Goal: Task Accomplishment & Management: Complete application form

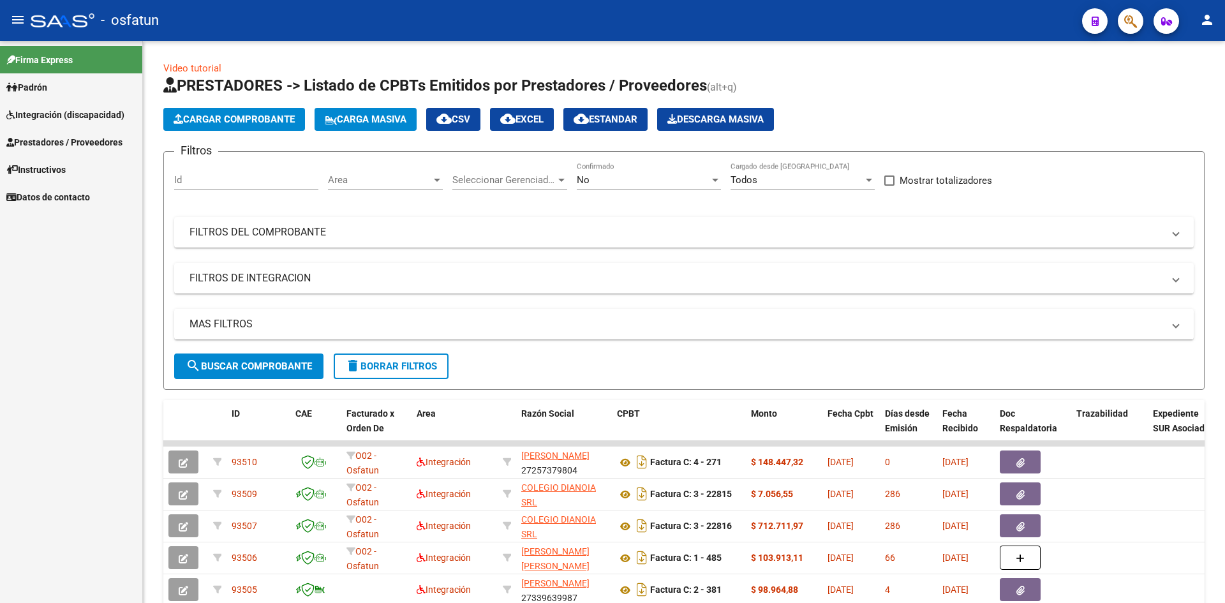
click at [340, 50] on div "Video tutorial PRESTADORES -> Listado de CPBTs Emitidos por Prestadores / Prove…" at bounding box center [684, 442] width 1082 height 802
click at [51, 140] on span "Prestadores / Proveedores" at bounding box center [64, 142] width 116 height 14
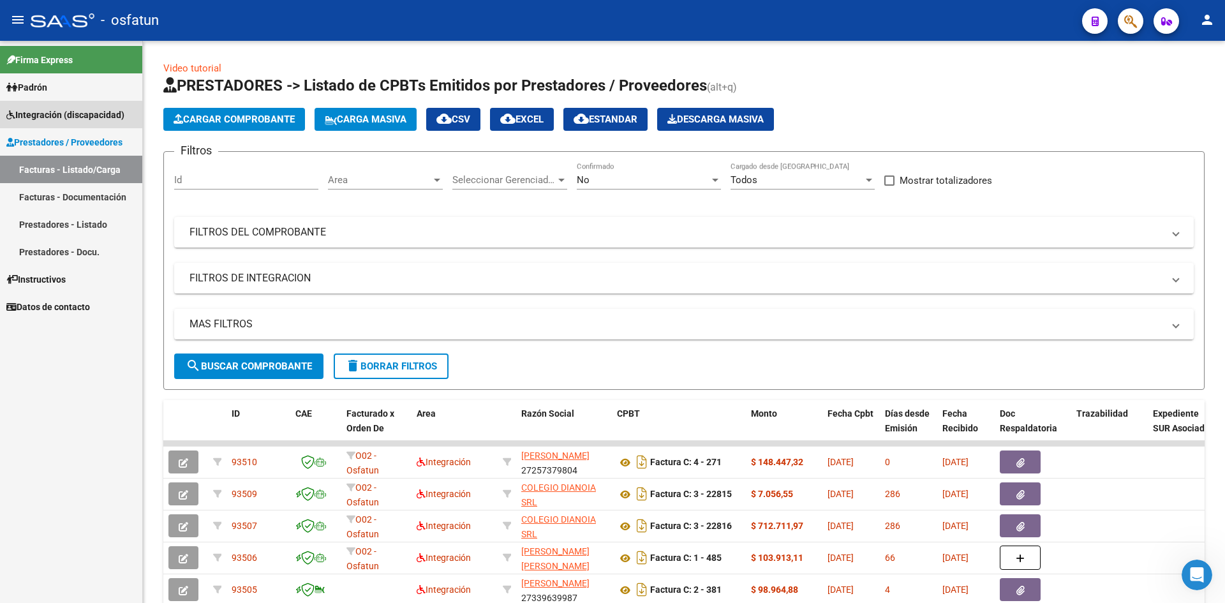
click at [57, 119] on span "Integración (discapacidad)" at bounding box center [65, 115] width 118 height 14
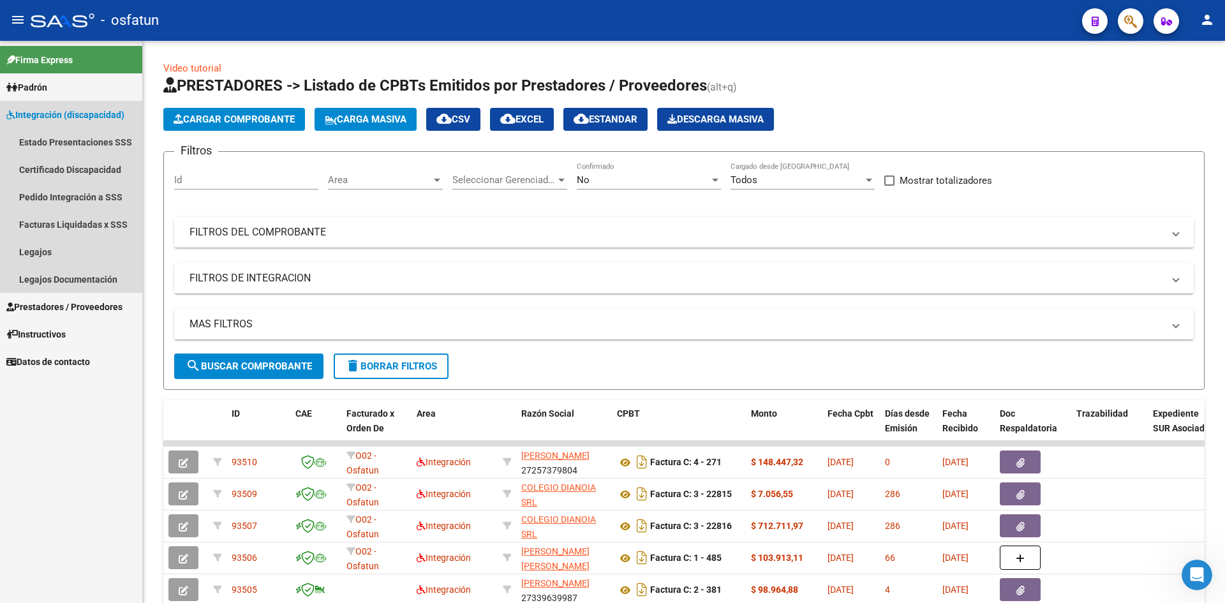
click at [67, 112] on span "Integración (discapacidad)" at bounding box center [65, 115] width 118 height 14
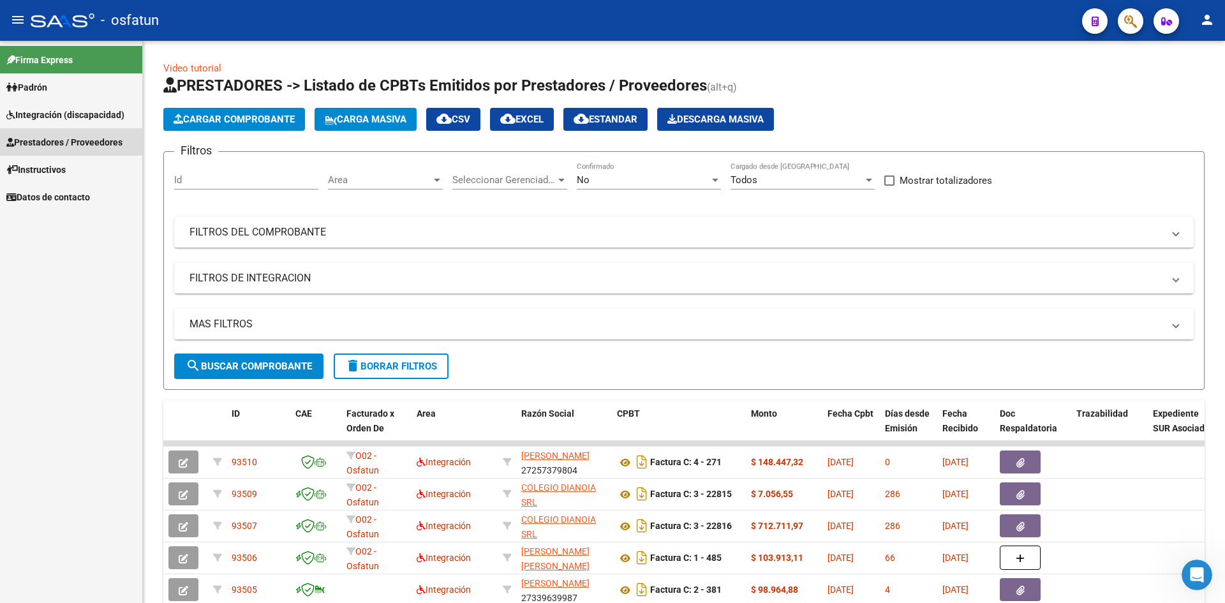
click at [58, 133] on link "Prestadores / Proveedores" at bounding box center [71, 141] width 142 height 27
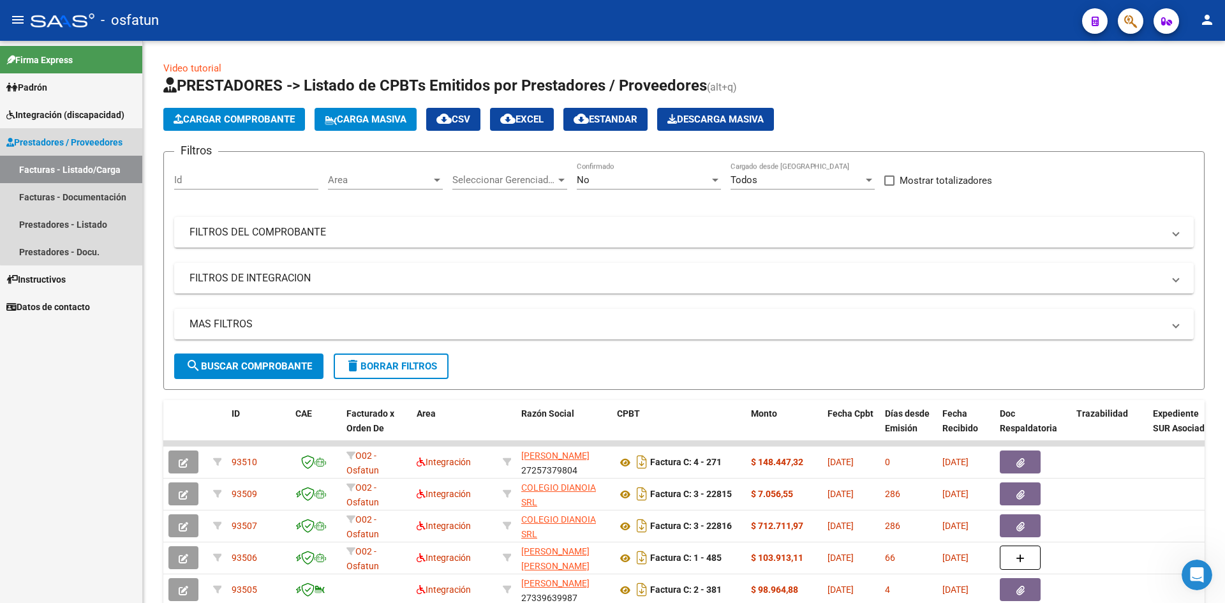
click at [75, 165] on link "Facturas - Listado/Carga" at bounding box center [71, 169] width 142 height 27
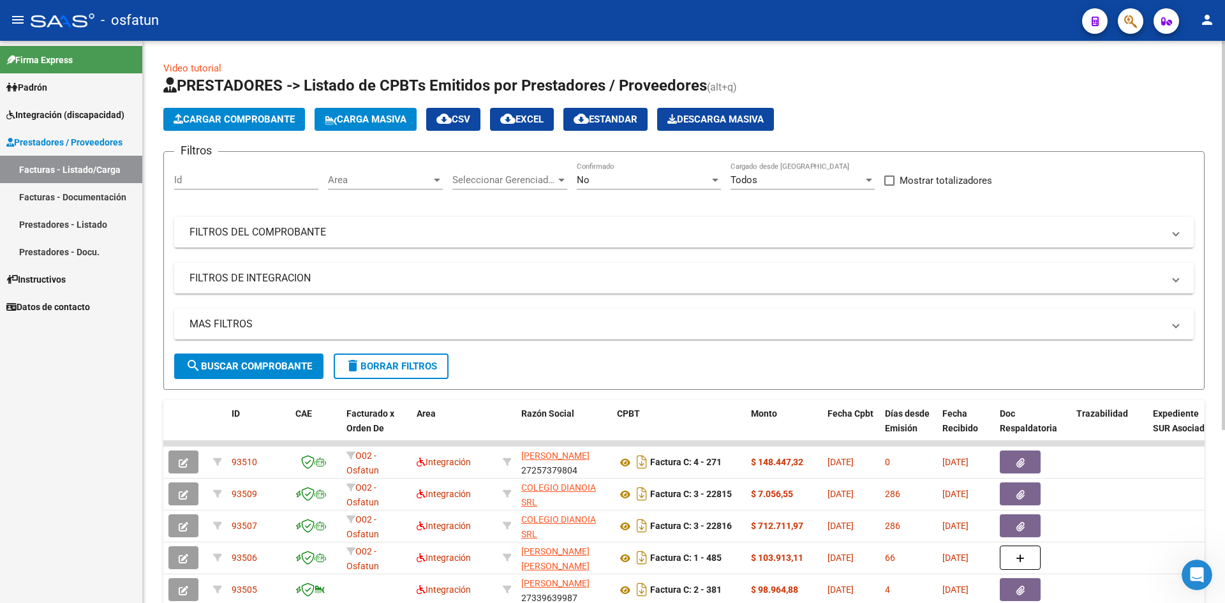
click at [721, 181] on app-bool-drop-down "No Confirmado" at bounding box center [654, 179] width 154 height 11
click at [707, 181] on div "No" at bounding box center [643, 179] width 133 height 11
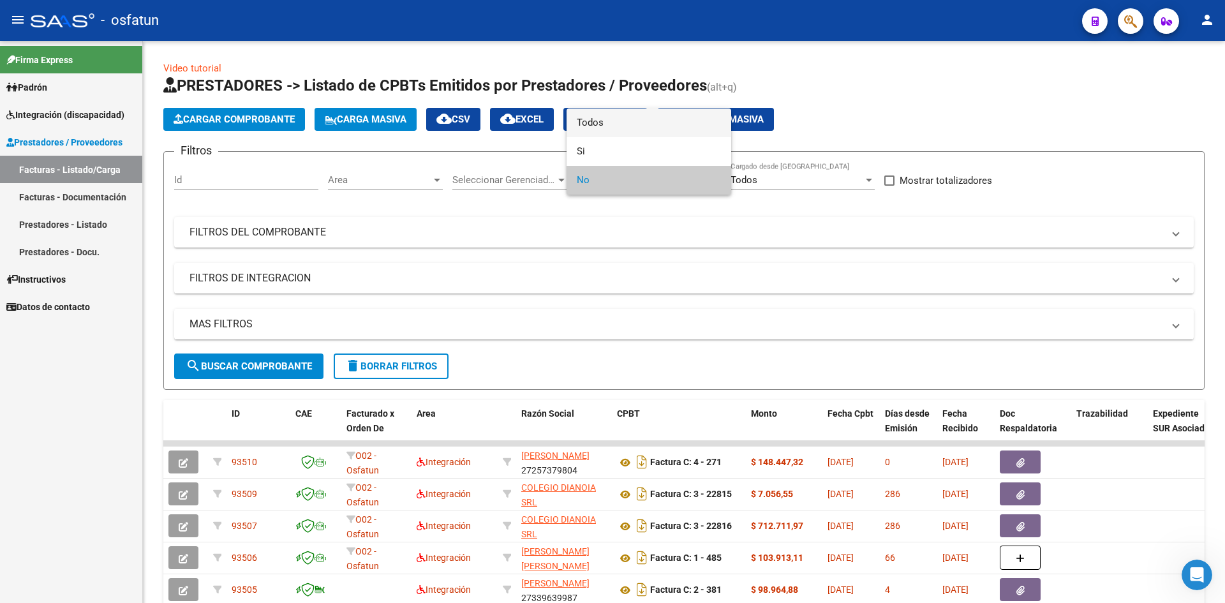
click at [659, 126] on span "Todos" at bounding box center [649, 122] width 144 height 29
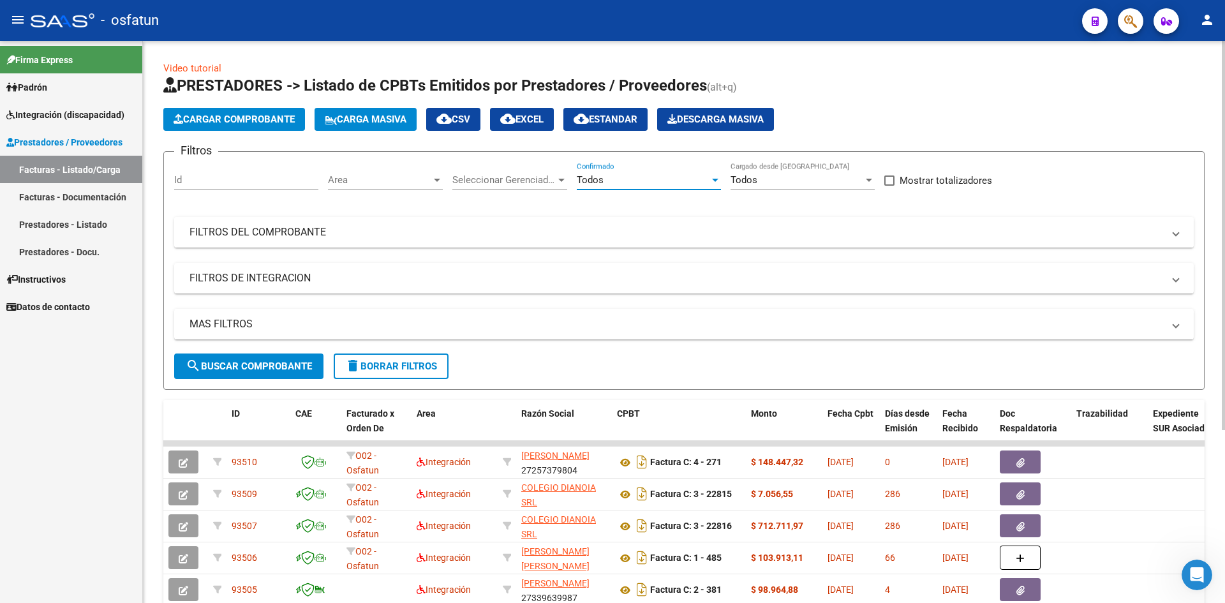
click at [705, 237] on mat-panel-title "FILTROS DEL COMPROBANTE" at bounding box center [677, 232] width 974 height 14
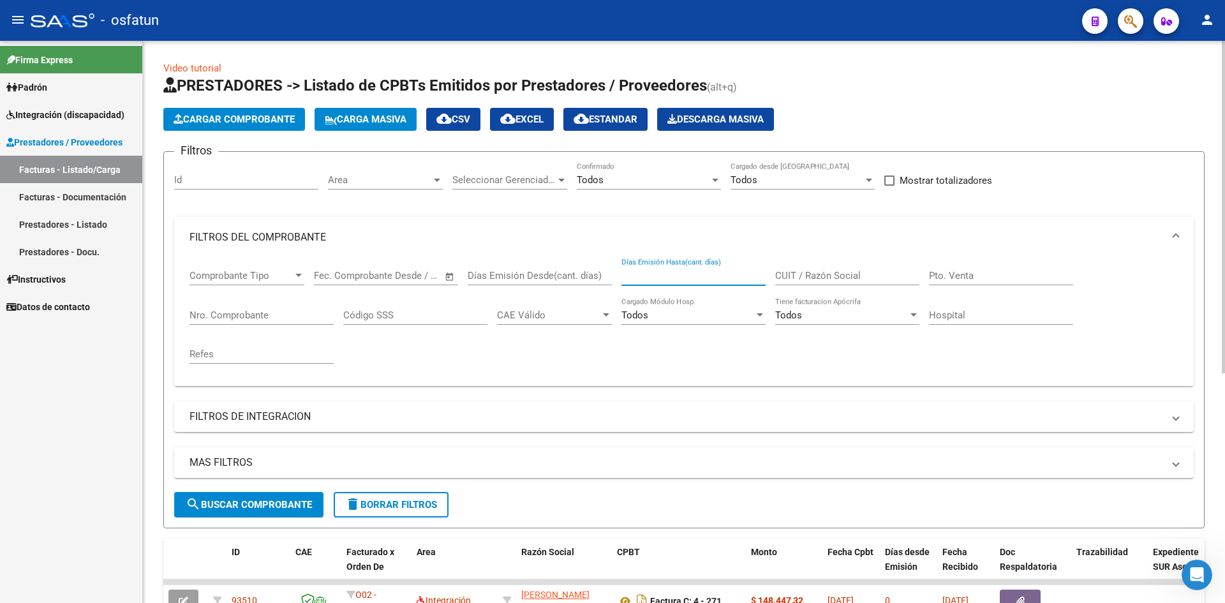
drag, startPoint x: 642, startPoint y: 274, endPoint x: 821, endPoint y: 274, distance: 179.3
click at [647, 274] on input "Días Emisión Hasta(cant. días)" at bounding box center [694, 275] width 144 height 11
click at [817, 273] on input "CUIT / Razón Social" at bounding box center [847, 275] width 144 height 11
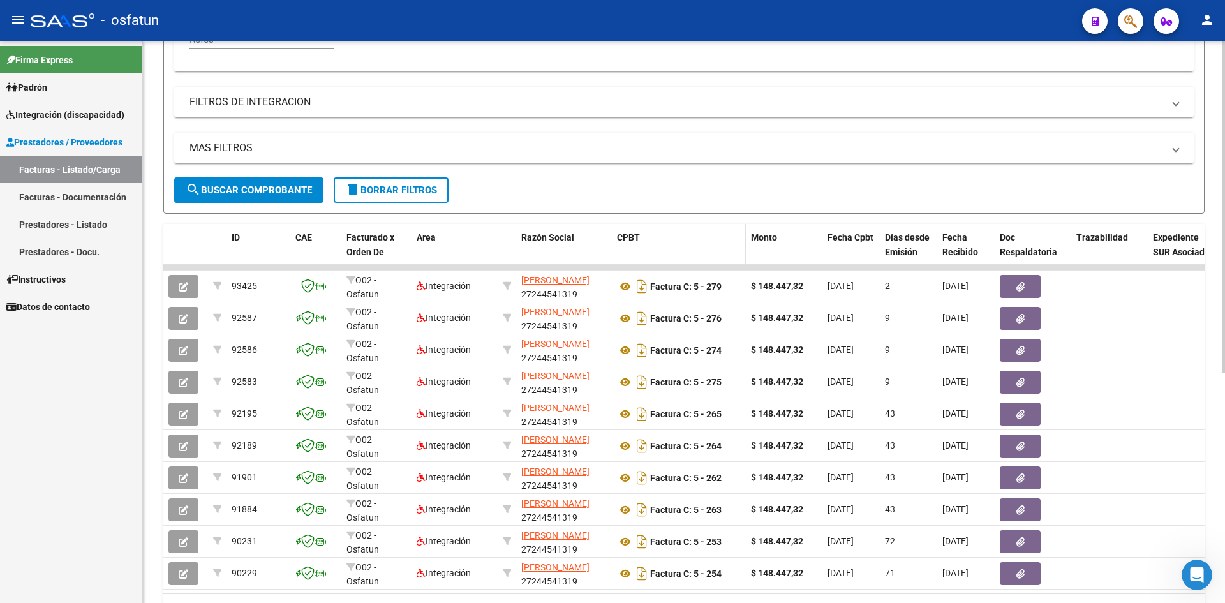
scroll to position [388, 0]
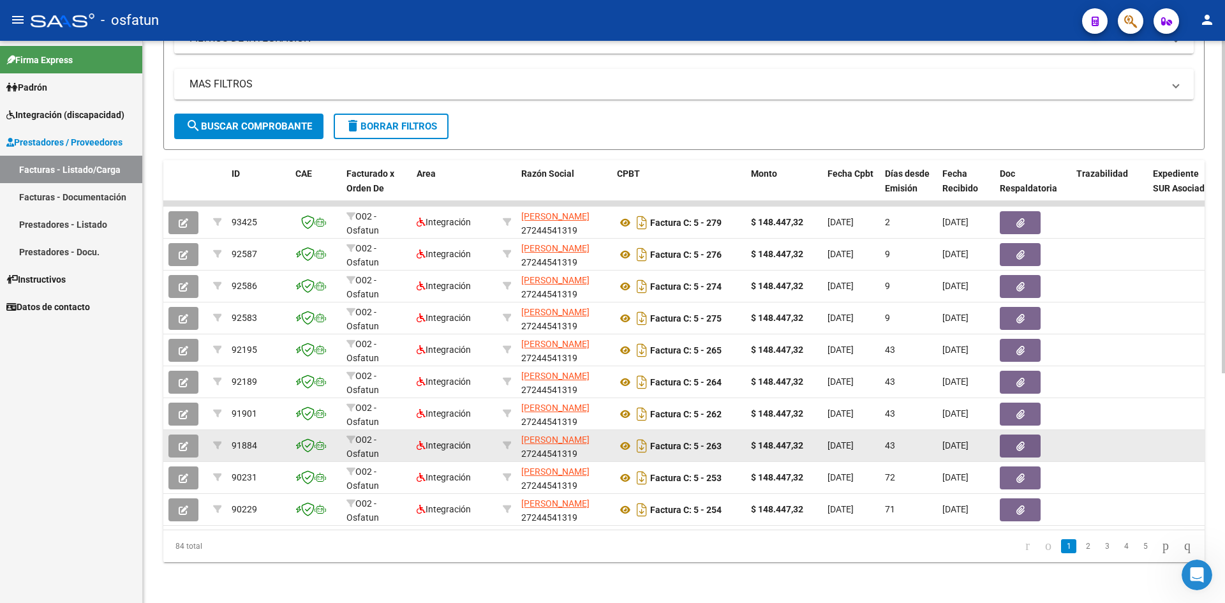
type input "27244541319"
click at [186, 442] on icon "button" at bounding box center [184, 447] width 10 height 10
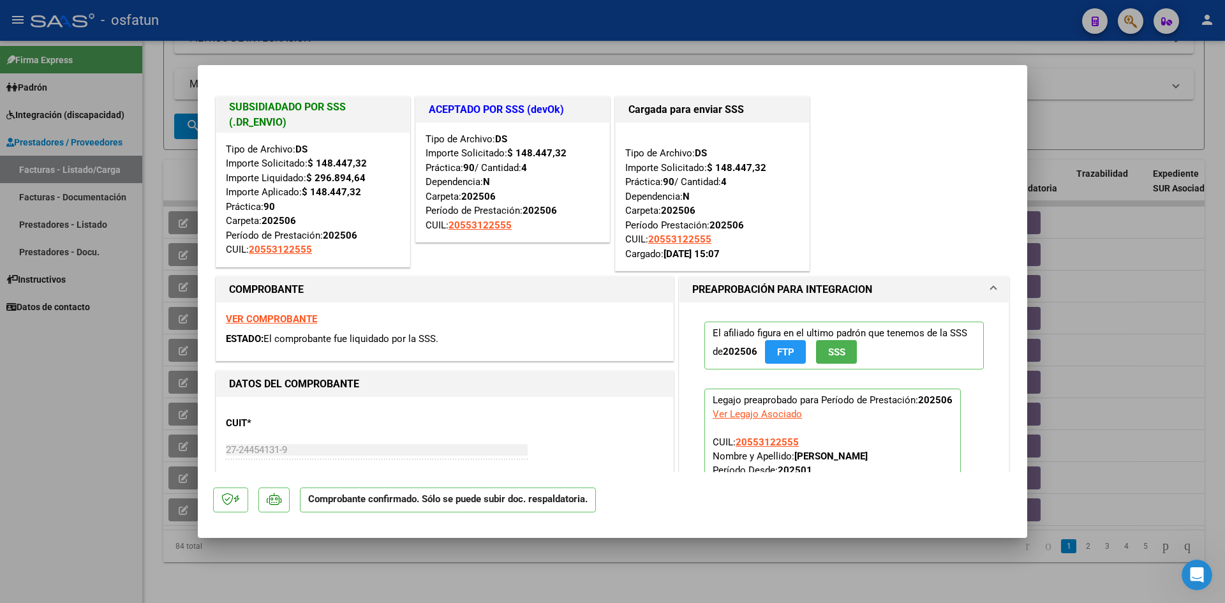
scroll to position [0, 0]
click at [557, 22] on div at bounding box center [612, 301] width 1225 height 603
type input "$ 0,00"
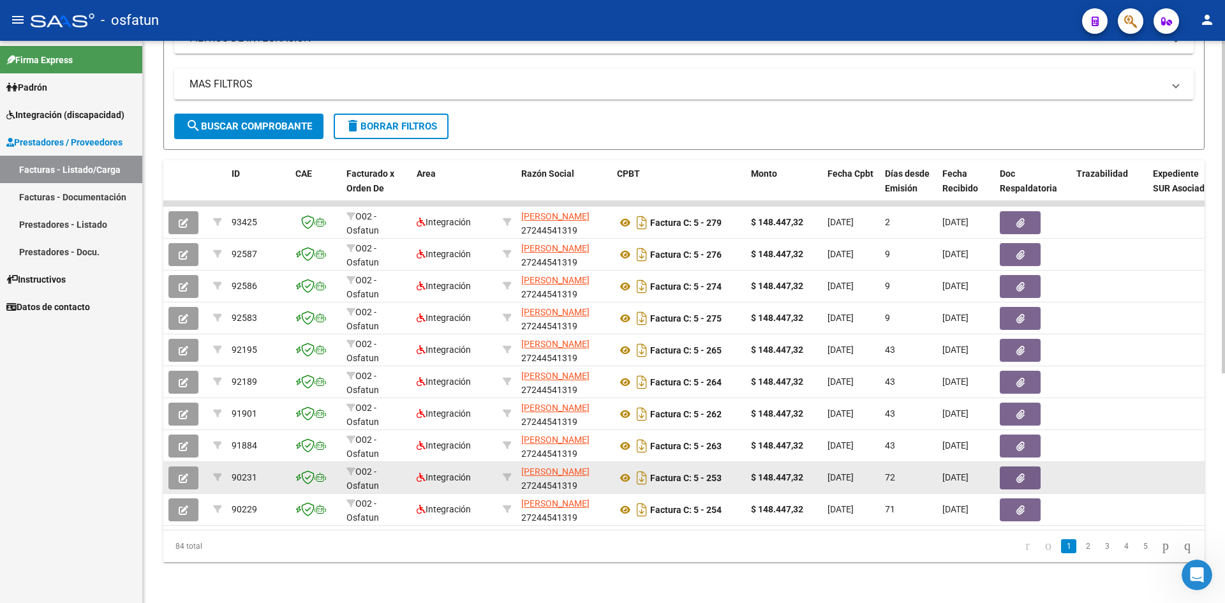
click at [182, 474] on icon "button" at bounding box center [184, 479] width 10 height 10
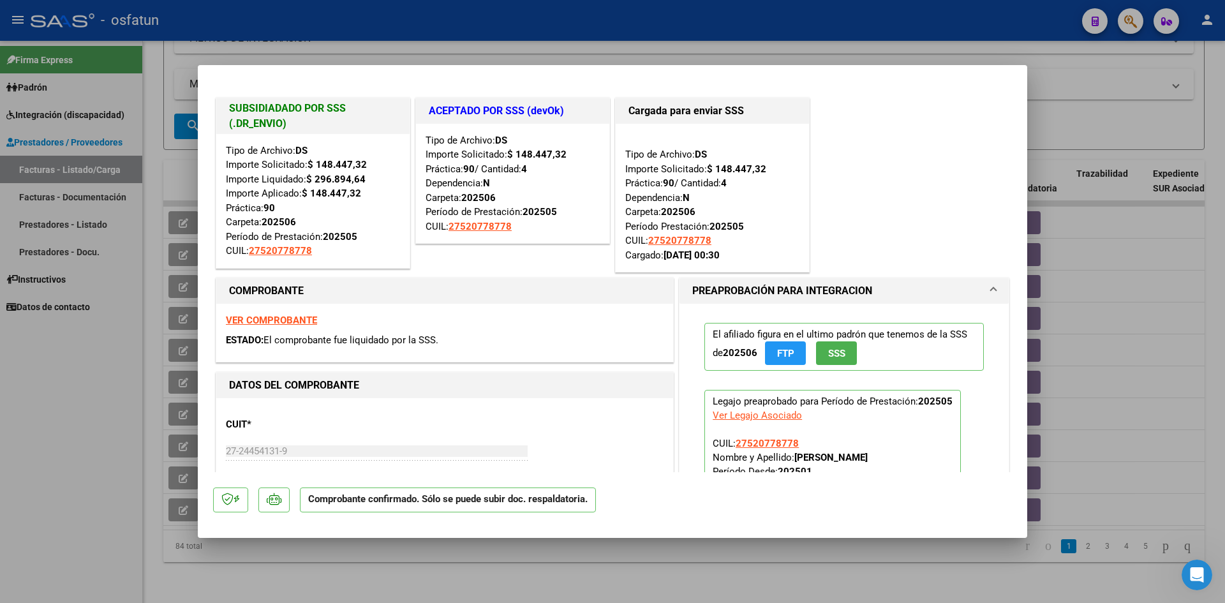
click at [526, 25] on div at bounding box center [612, 301] width 1225 height 603
type input "$ 0,00"
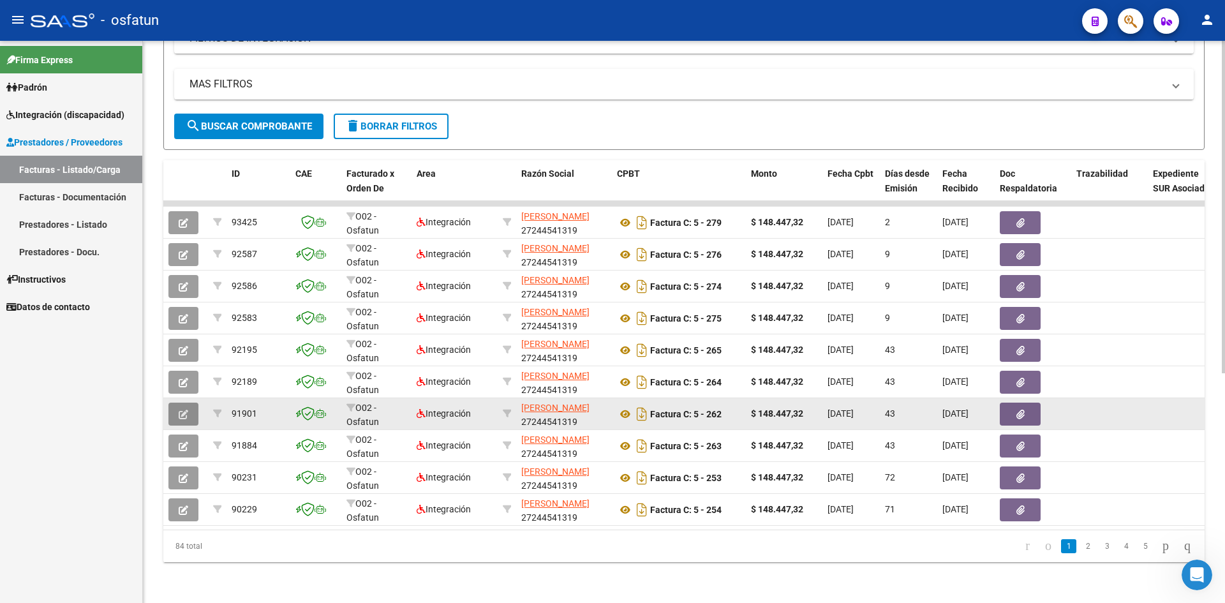
click at [179, 410] on icon "button" at bounding box center [184, 415] width 10 height 10
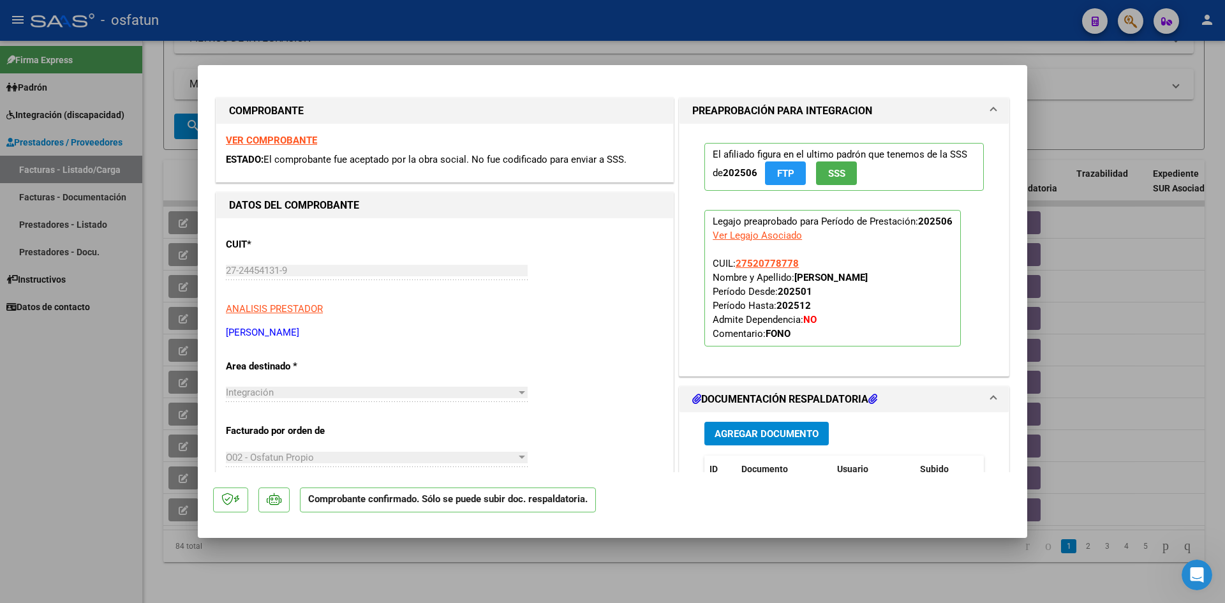
click at [553, 20] on div at bounding box center [612, 301] width 1225 height 603
type input "$ 0,00"
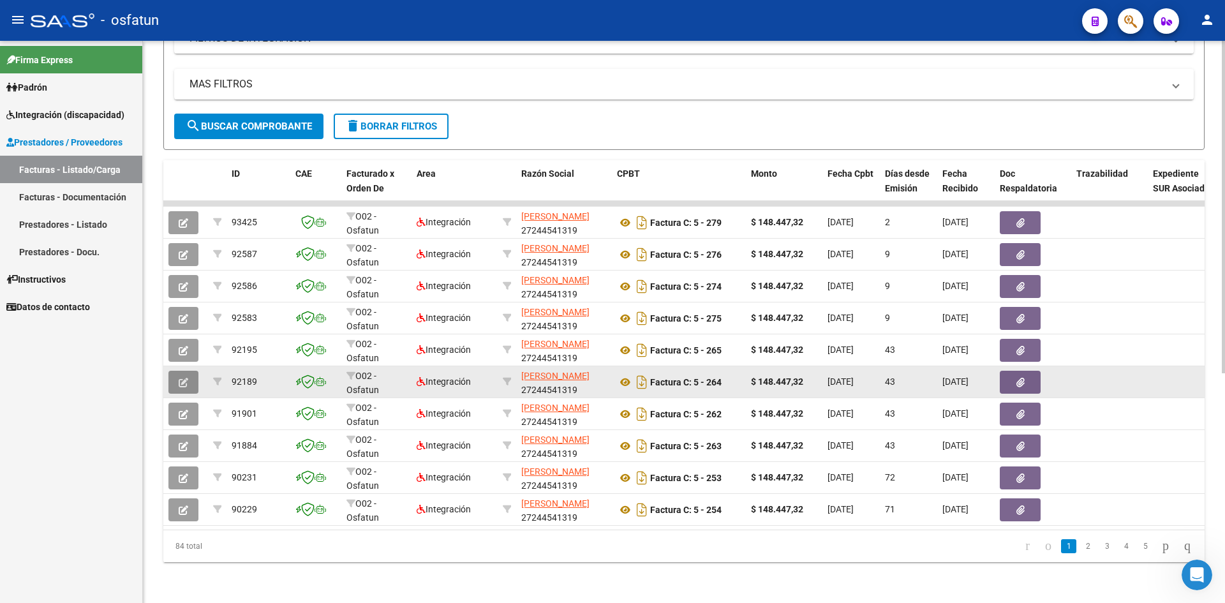
click at [186, 378] on icon "button" at bounding box center [184, 383] width 10 height 10
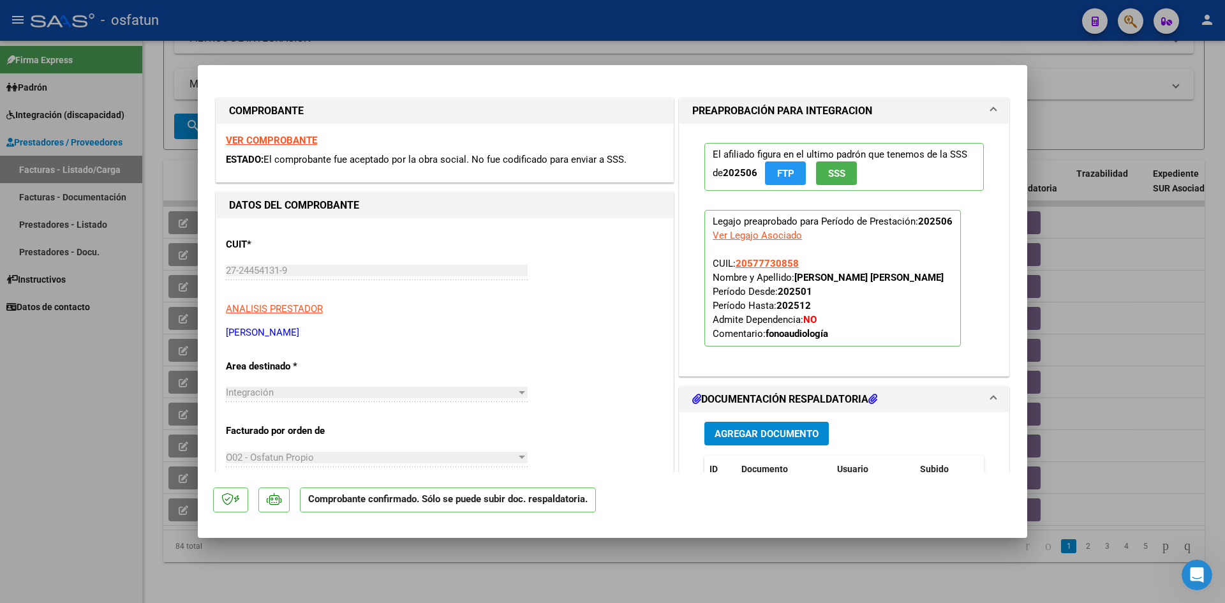
click at [445, 17] on div at bounding box center [612, 301] width 1225 height 603
type input "$ 0,00"
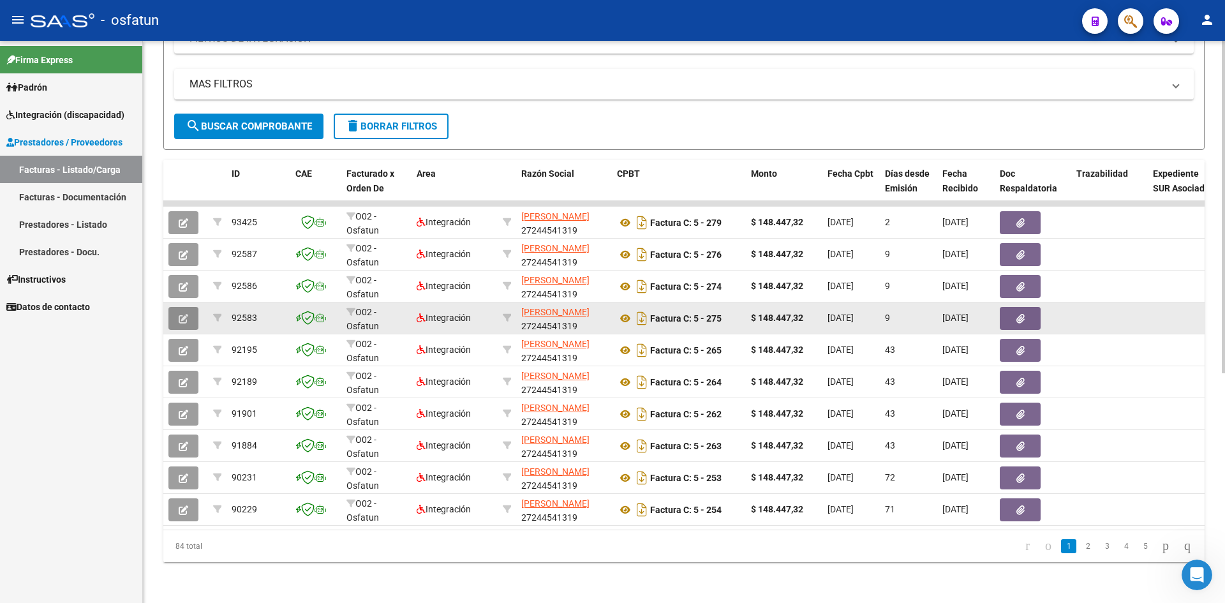
click at [178, 313] on button "button" at bounding box center [183, 318] width 30 height 23
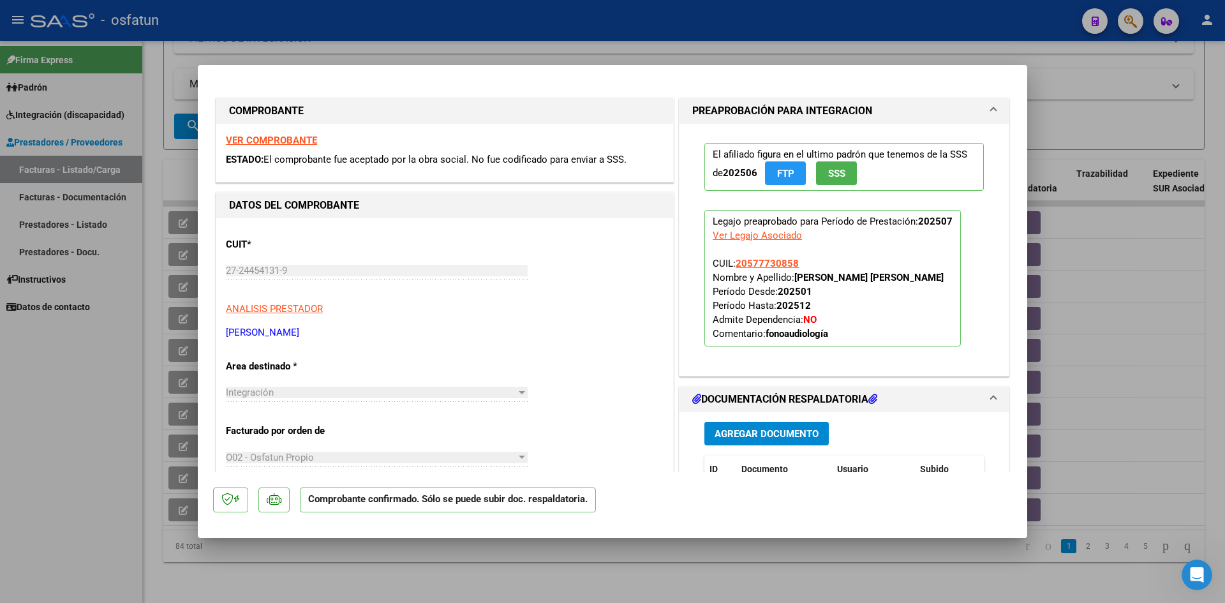
drag, startPoint x: 553, startPoint y: 22, endPoint x: 577, endPoint y: 91, distance: 73.7
click at [553, 22] on div at bounding box center [612, 301] width 1225 height 603
type input "$ 0,00"
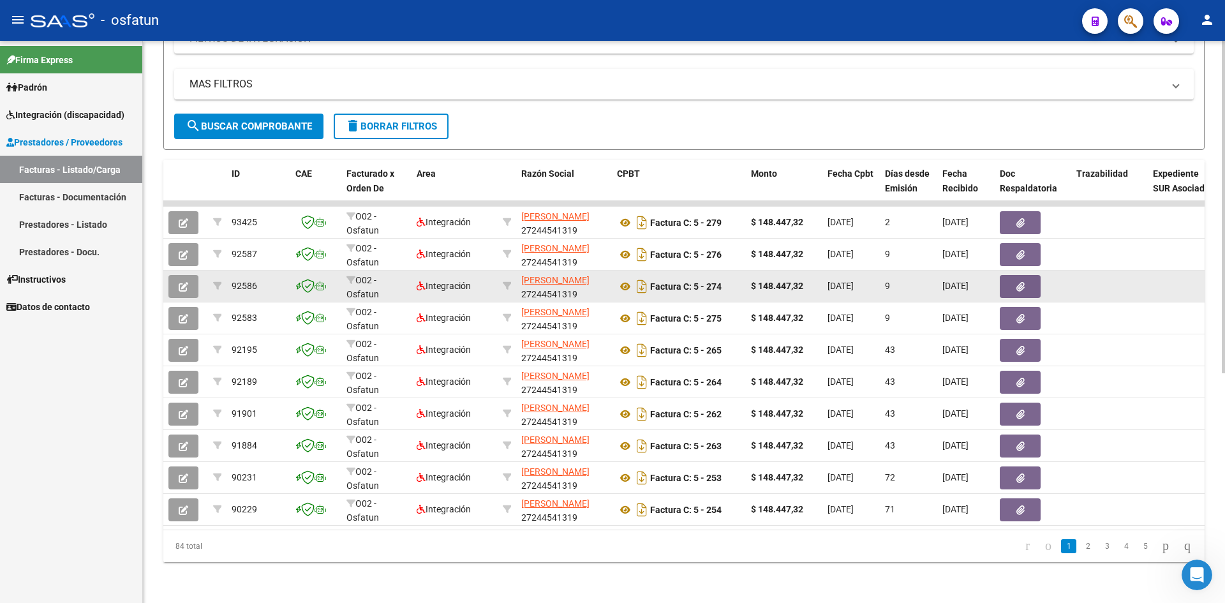
click at [184, 282] on icon "button" at bounding box center [184, 287] width 10 height 10
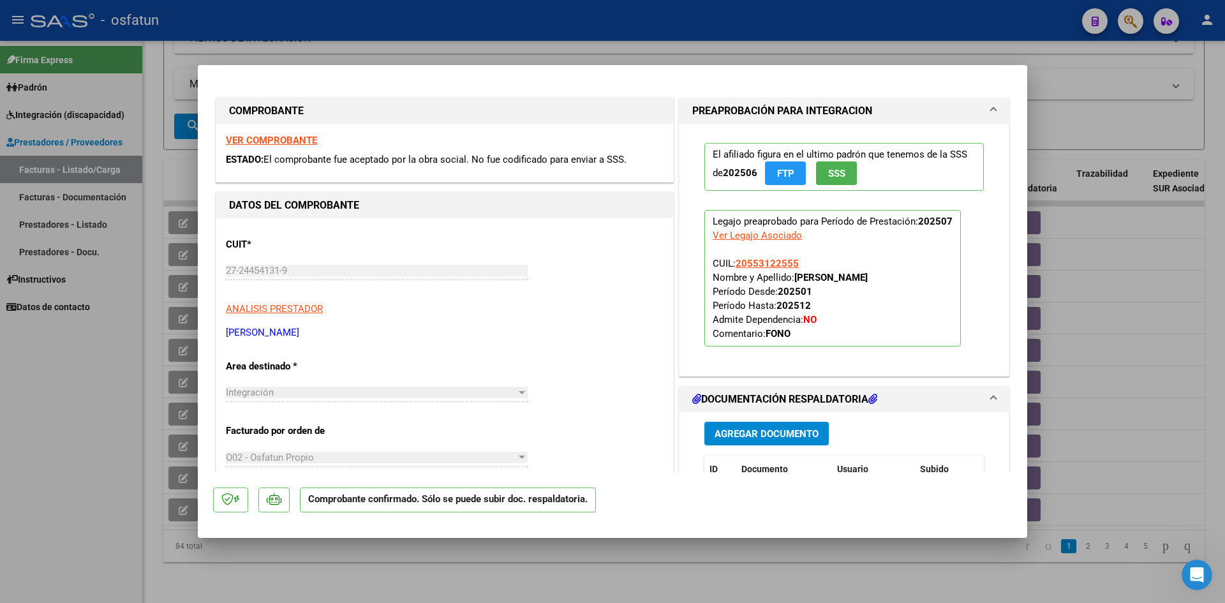
drag, startPoint x: 483, startPoint y: 15, endPoint x: 642, endPoint y: 256, distance: 288.3
click at [484, 15] on div at bounding box center [612, 301] width 1225 height 603
type input "$ 0,00"
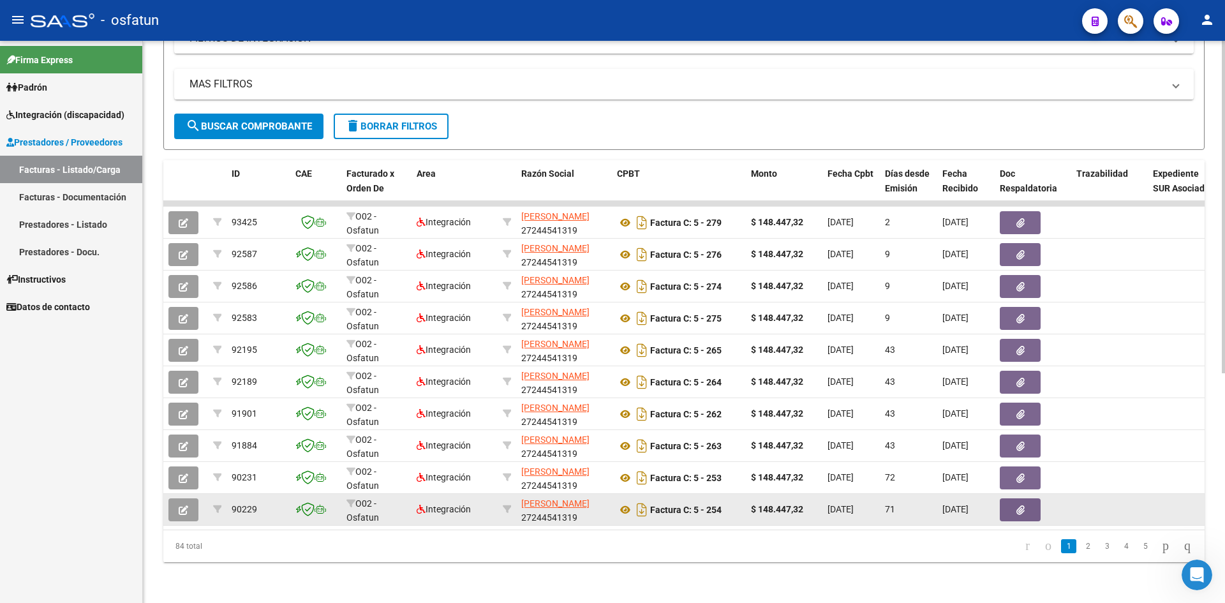
click at [191, 514] on datatable-body-cell at bounding box center [185, 509] width 45 height 31
click at [187, 509] on button "button" at bounding box center [183, 509] width 30 height 23
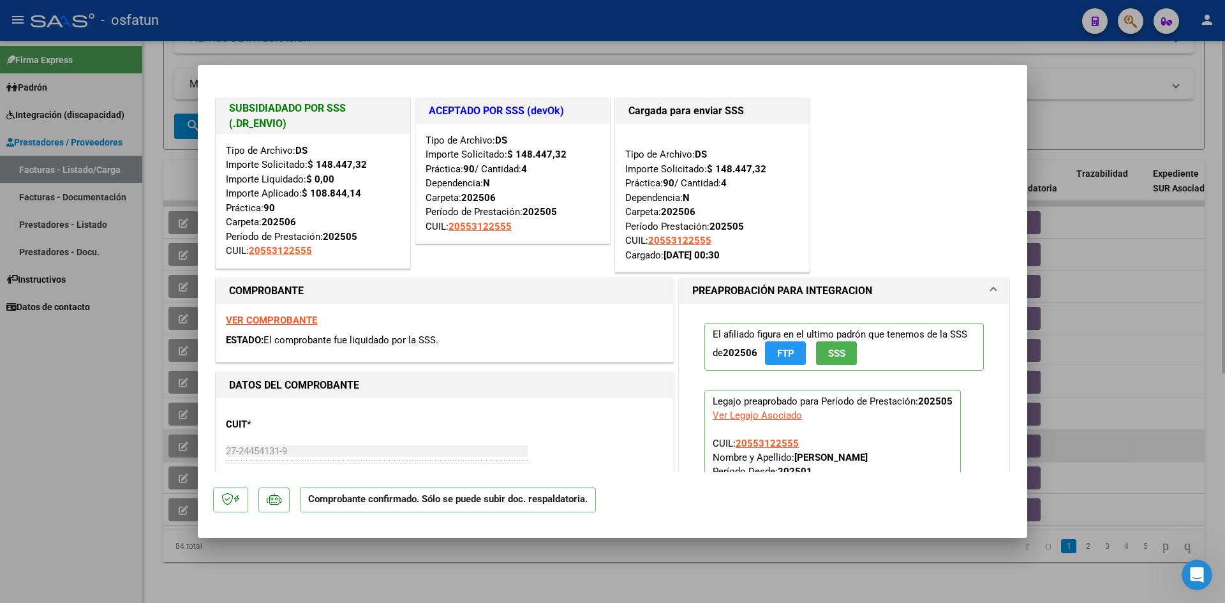
drag, startPoint x: 581, startPoint y: 38, endPoint x: 808, endPoint y: 429, distance: 451.8
click at [582, 41] on div at bounding box center [612, 301] width 1225 height 603
type input "$ 0,00"
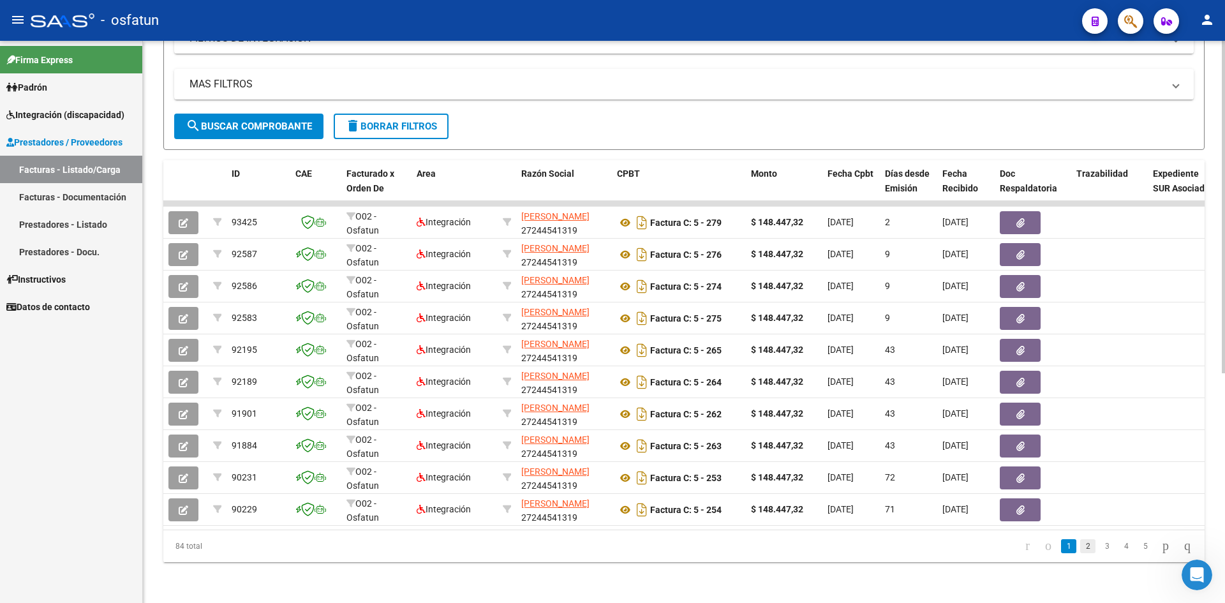
click at [1080, 549] on link "2" at bounding box center [1087, 546] width 15 height 14
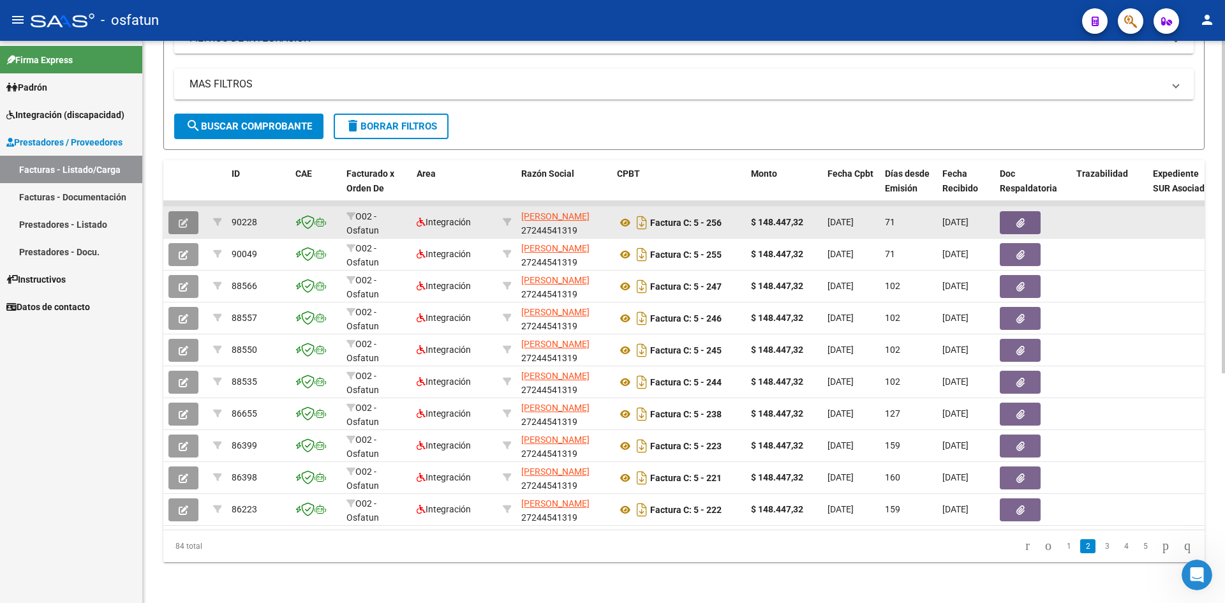
click at [178, 211] on button "button" at bounding box center [183, 222] width 30 height 23
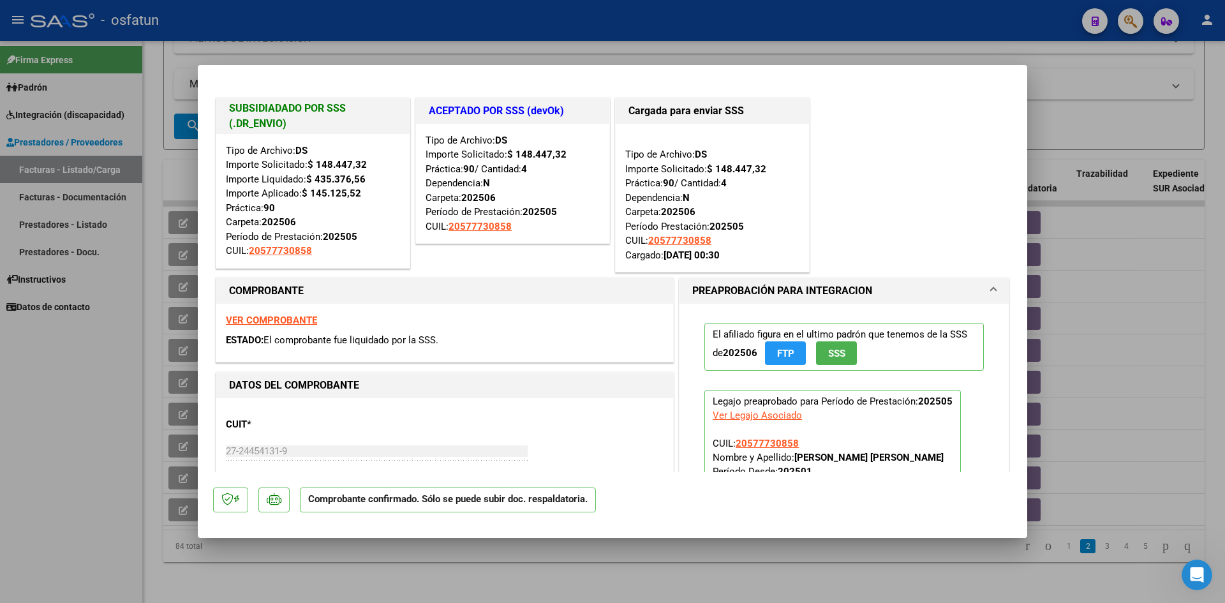
click at [645, 27] on div at bounding box center [612, 301] width 1225 height 603
type input "$ 0,00"
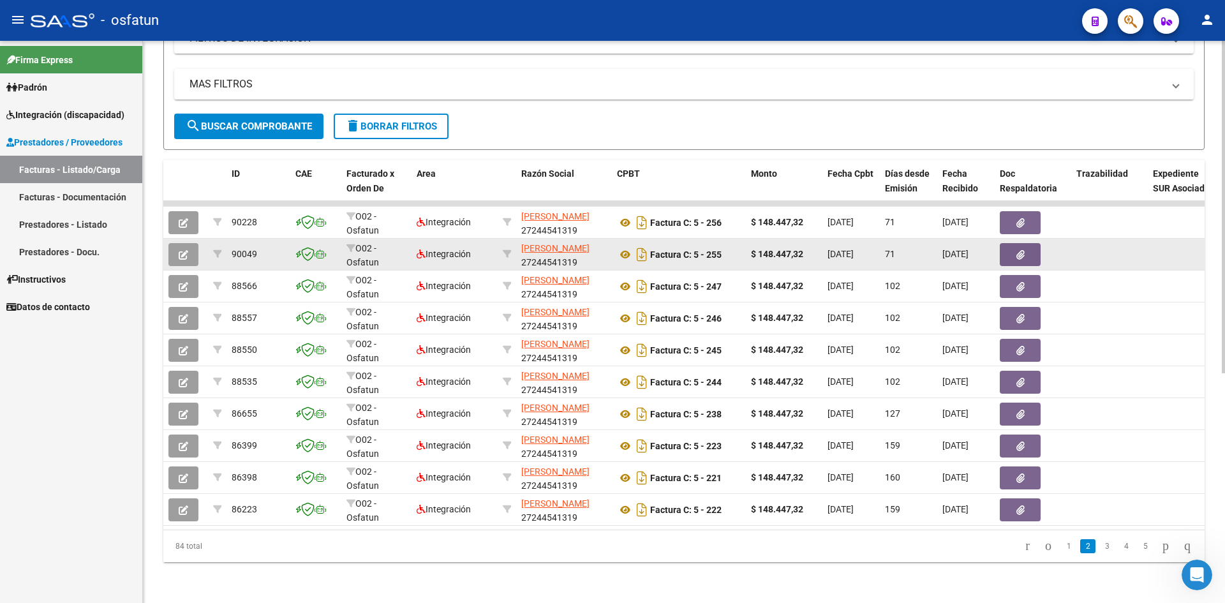
click at [177, 243] on button "button" at bounding box center [183, 254] width 30 height 23
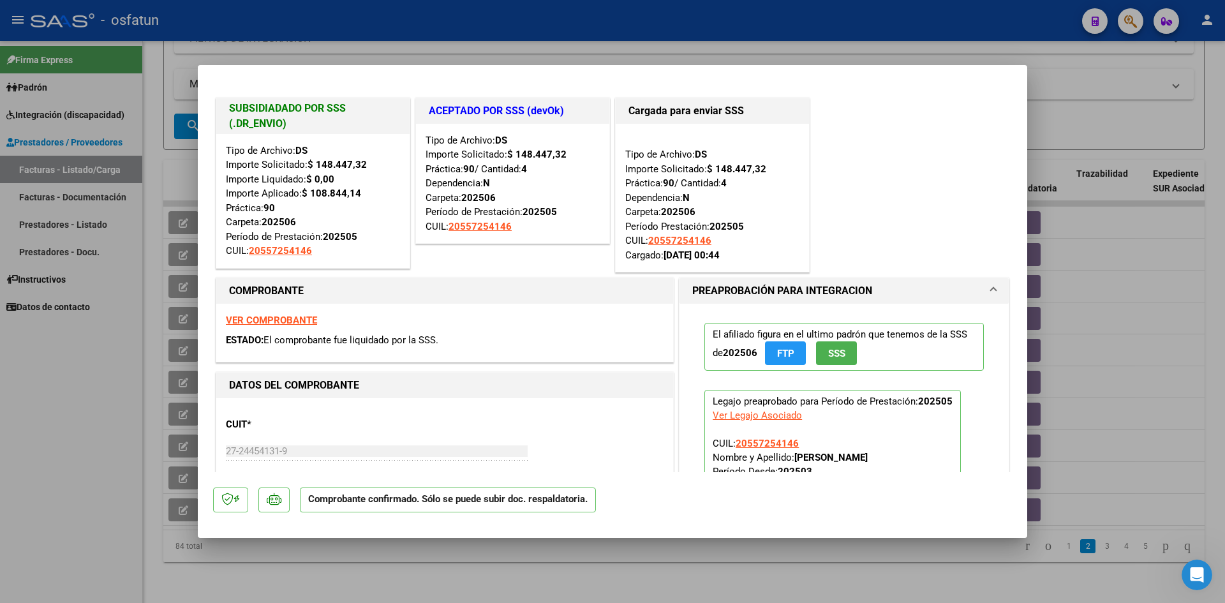
click at [606, 22] on div at bounding box center [612, 301] width 1225 height 603
type input "$ 0,00"
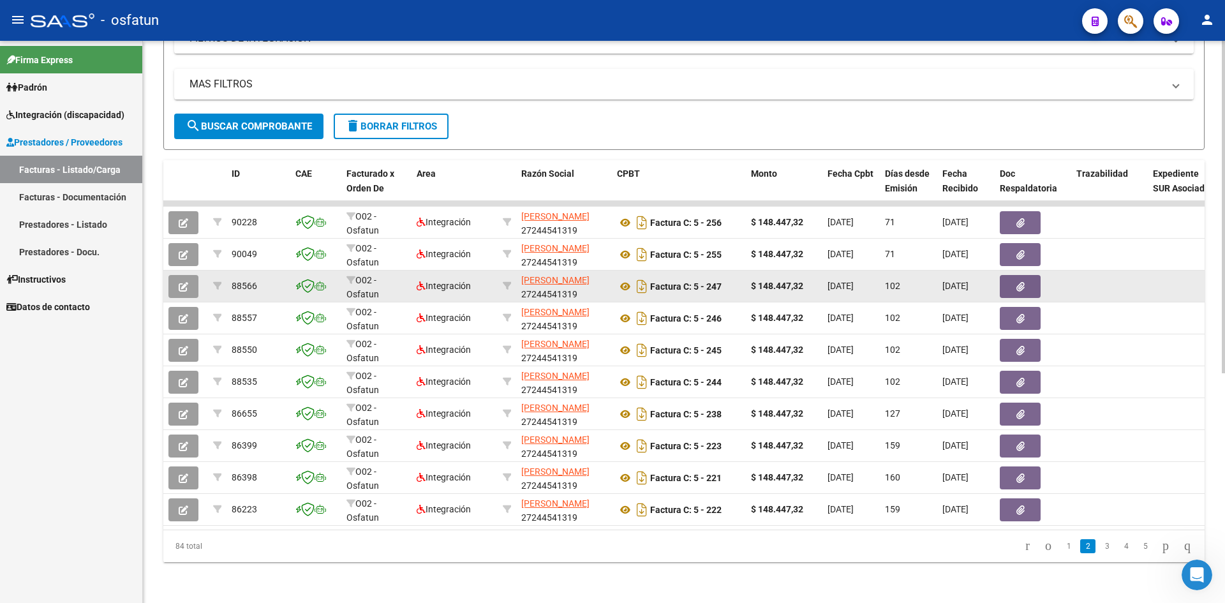
click at [182, 275] on button "button" at bounding box center [183, 286] width 30 height 23
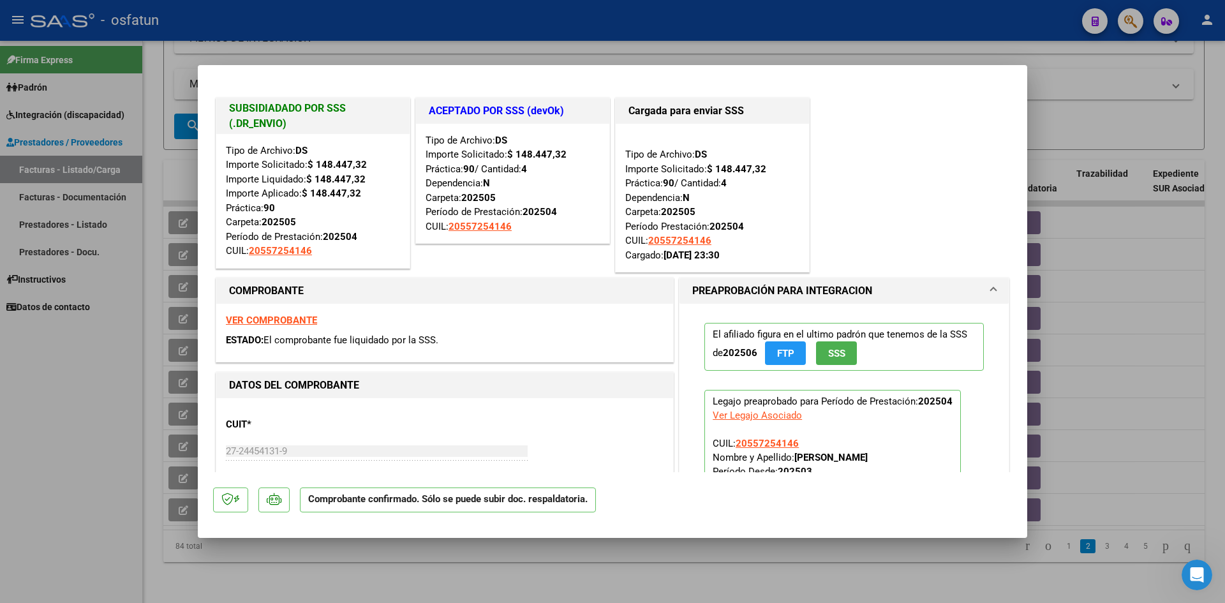
click at [573, 13] on div at bounding box center [612, 301] width 1225 height 603
type input "$ 0,00"
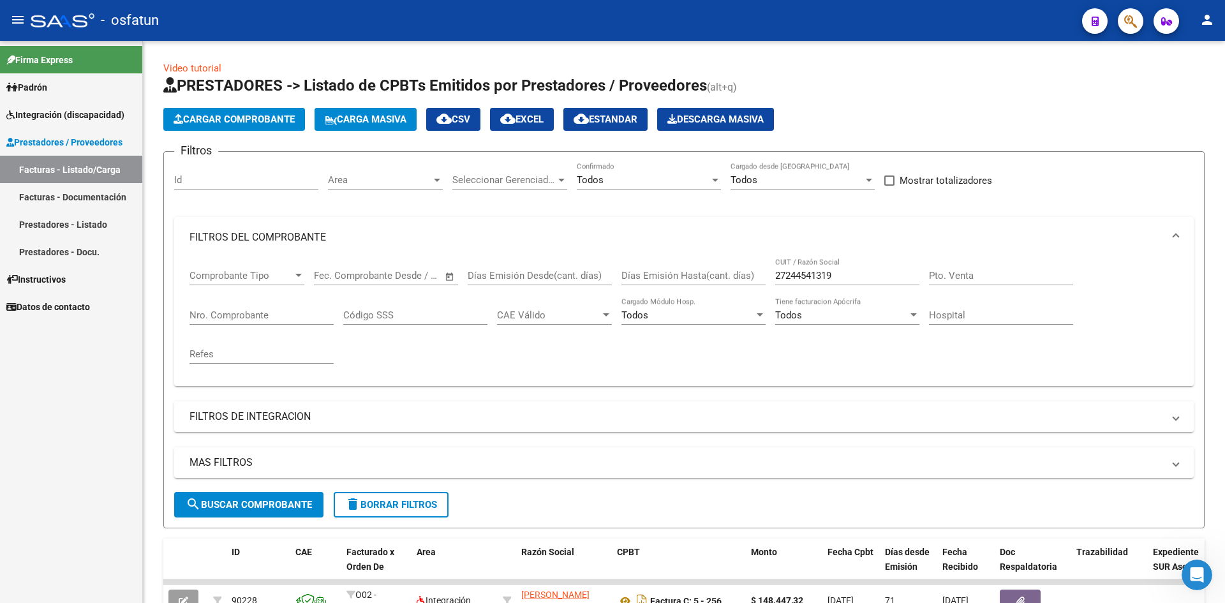
click at [525, 30] on div "- osfatun" at bounding box center [551, 20] width 1041 height 28
drag, startPoint x: 56, startPoint y: 193, endPoint x: 68, endPoint y: 188, distance: 14.0
click at [56, 195] on link "Facturas - Documentación" at bounding box center [71, 196] width 142 height 27
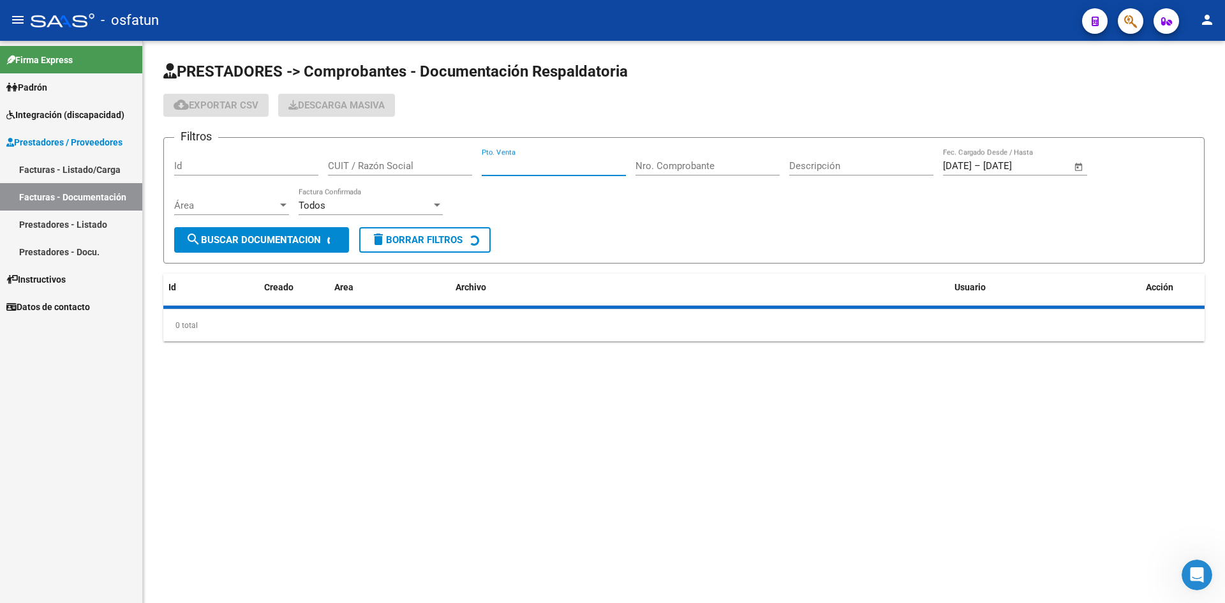
click at [528, 168] on input "Pto. Venta" at bounding box center [554, 165] width 144 height 11
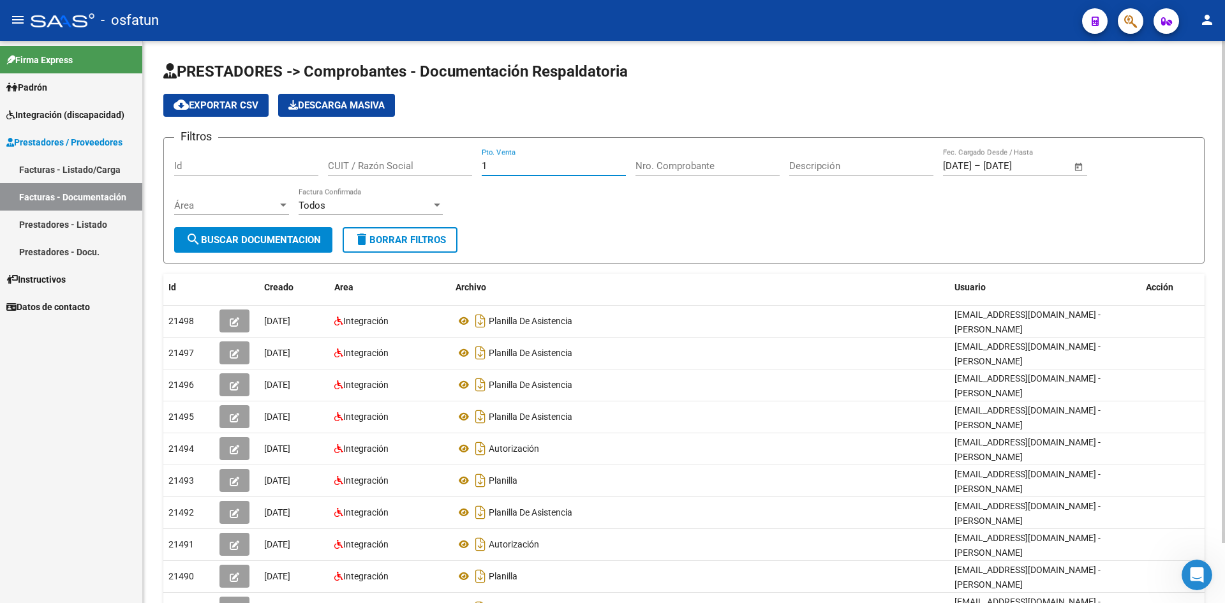
type input "1"
drag, startPoint x: 708, startPoint y: 166, endPoint x: 707, endPoint y: 152, distance: 14.1
click at [708, 161] on input "Nro. Comprobante" at bounding box center [708, 165] width 144 height 11
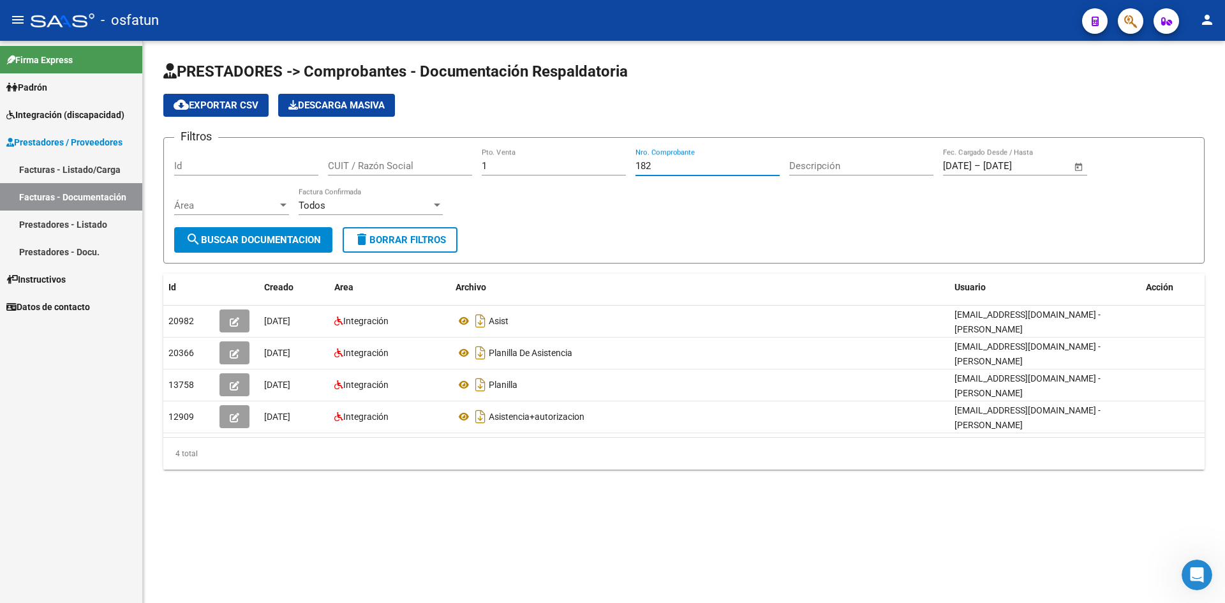
type input "182"
click at [507, 167] on input "1" at bounding box center [554, 165] width 144 height 11
type input "2"
type input "5"
drag, startPoint x: 669, startPoint y: 165, endPoint x: 584, endPoint y: 167, distance: 85.5
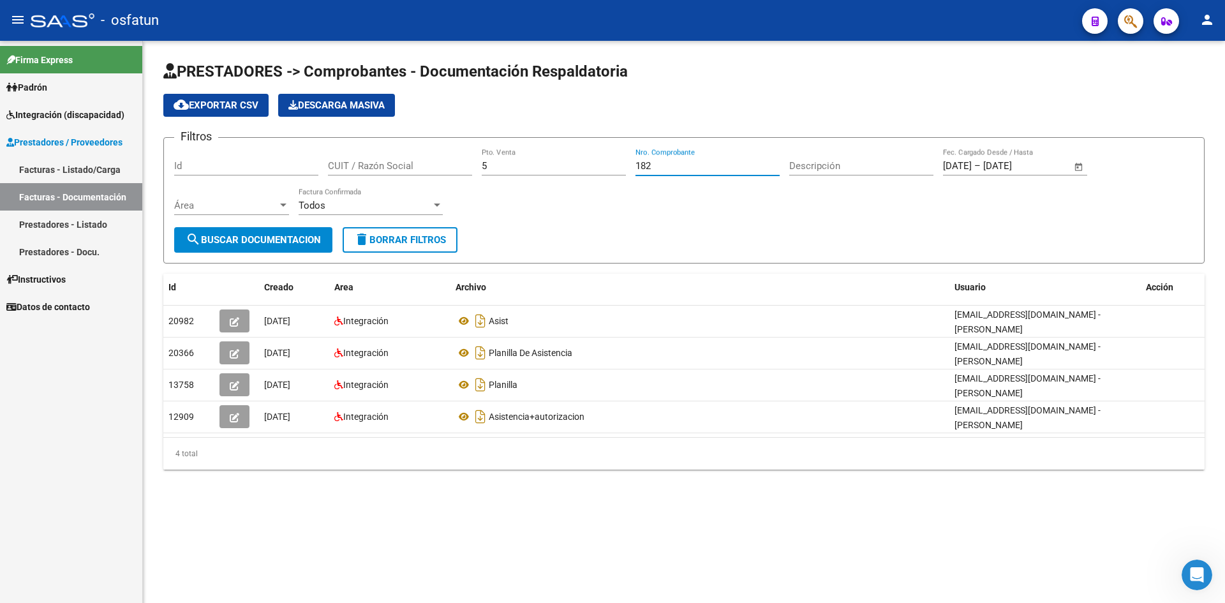
click at [584, 167] on div "Filtros Id CUIT / Razón Social 5 Pto. Venta 182 Nro. Comprobante Descripción [D…" at bounding box center [684, 187] width 1020 height 79
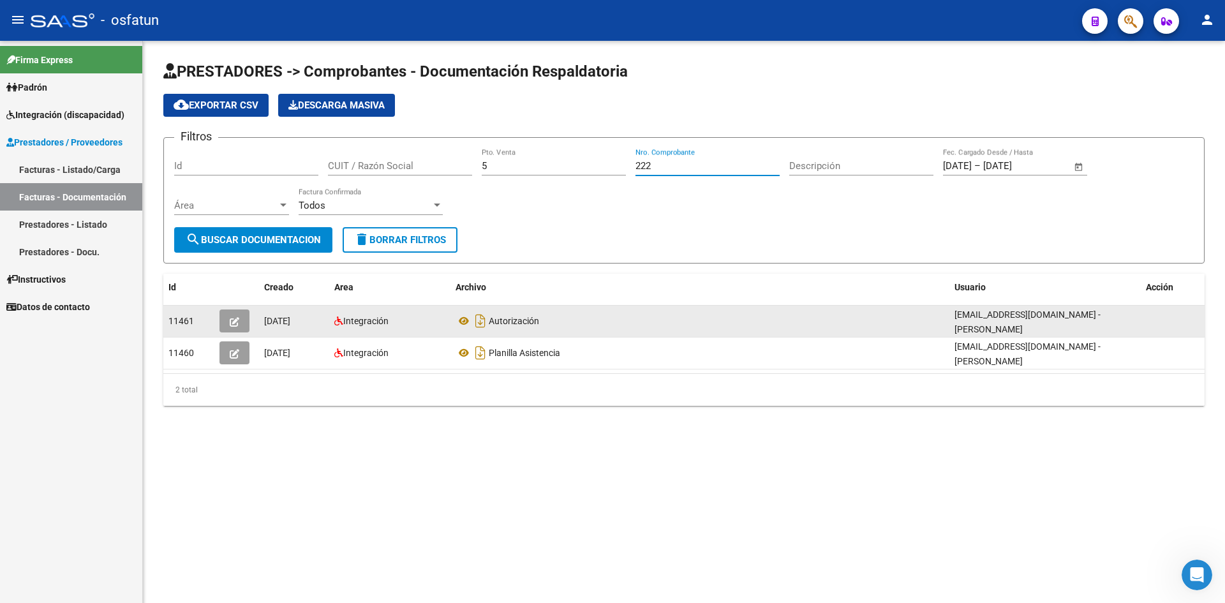
type input "222"
click at [239, 324] on button "button" at bounding box center [235, 321] width 30 height 23
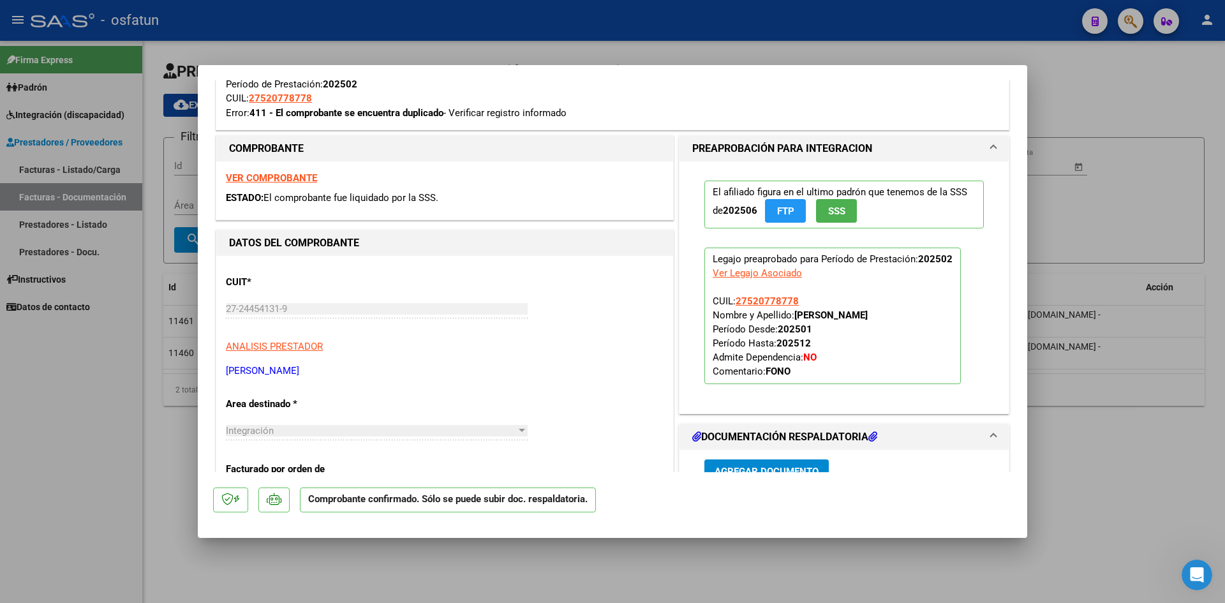
scroll to position [511, 0]
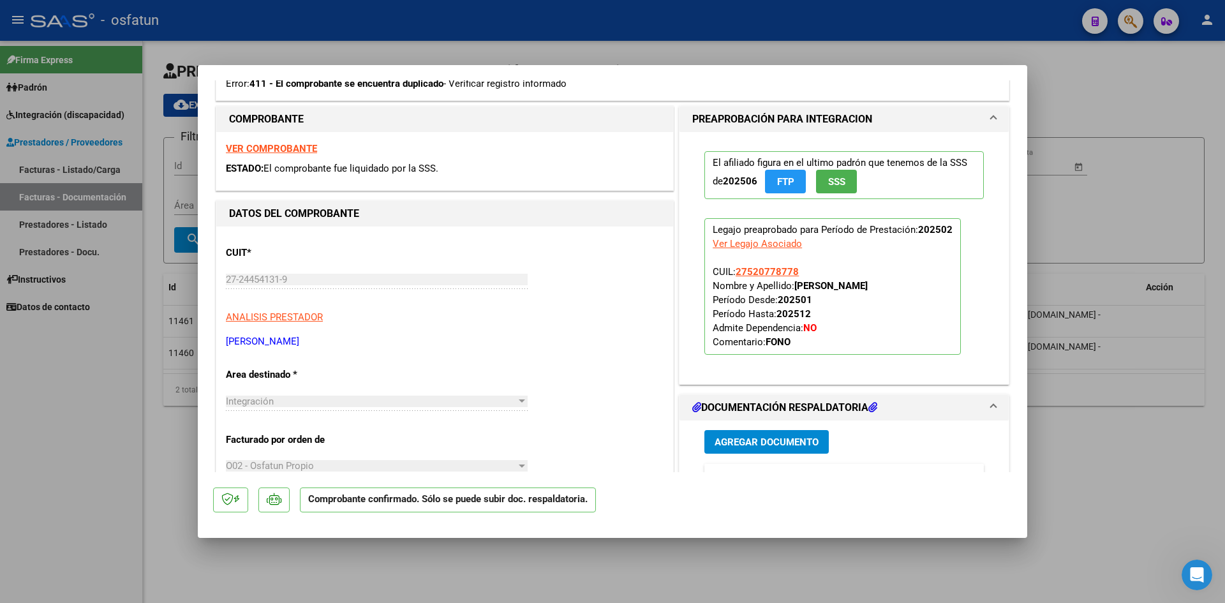
drag, startPoint x: 471, startPoint y: 27, endPoint x: 471, endPoint y: 37, distance: 10.2
click at [471, 28] on div at bounding box center [612, 301] width 1225 height 603
type input "$ 0,00"
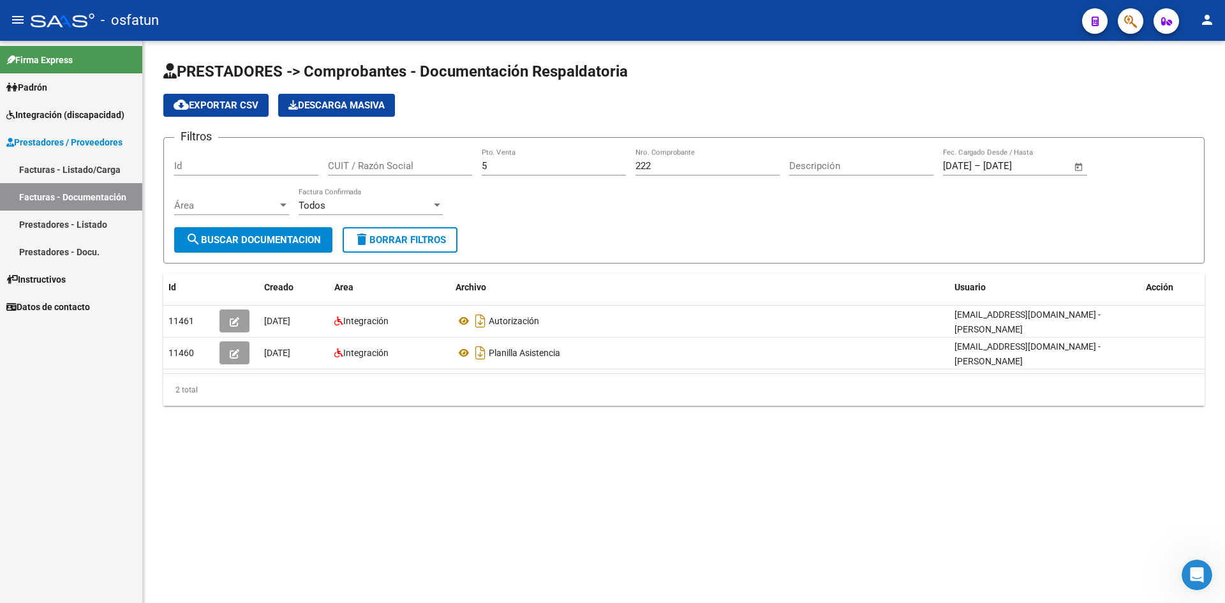
click at [532, 166] on input "5" at bounding box center [554, 165] width 144 height 11
type input "2"
drag, startPoint x: 673, startPoint y: 173, endPoint x: 621, endPoint y: 166, distance: 52.2
click at [622, 166] on div "Filtros Id CUIT / Razón Social 2 Pto. Venta 222 Nro. Comprobante Descripción [D…" at bounding box center [684, 187] width 1020 height 79
click at [692, 161] on input "222" at bounding box center [708, 165] width 144 height 11
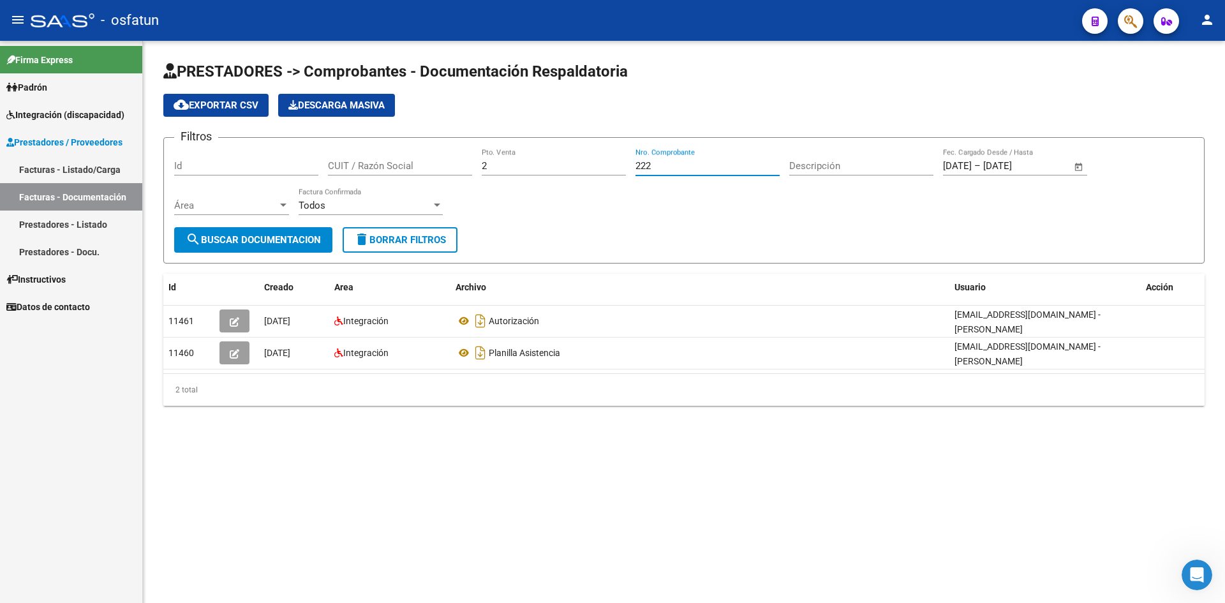
click at [696, 165] on input "222" at bounding box center [708, 165] width 144 height 11
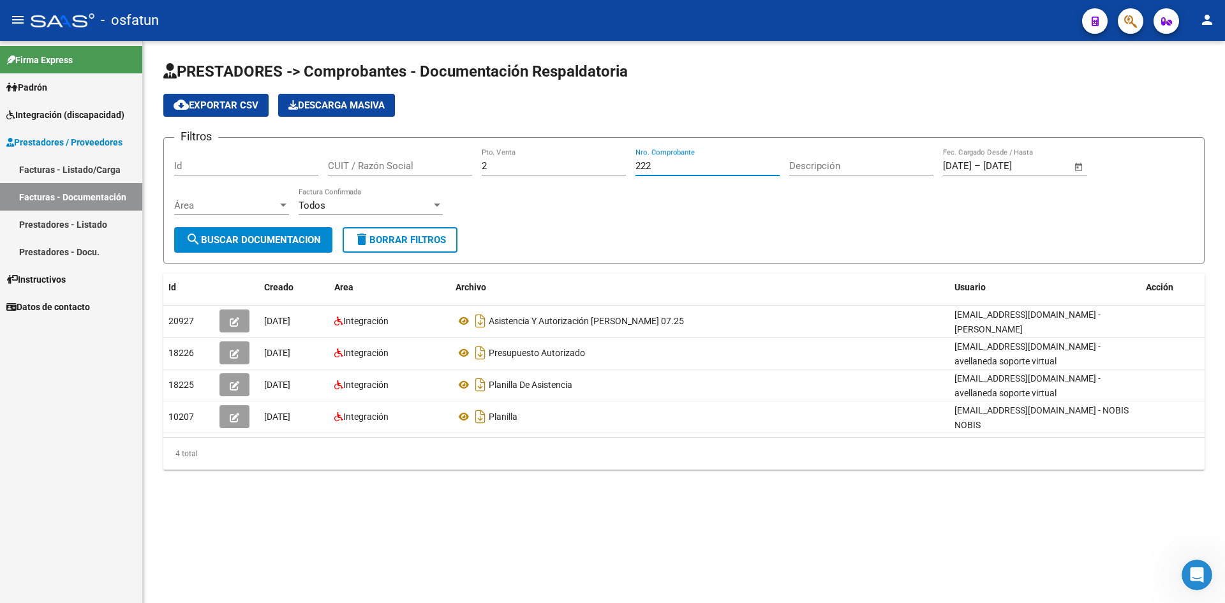
click at [669, 168] on input "222" at bounding box center [708, 165] width 144 height 11
type input "2"
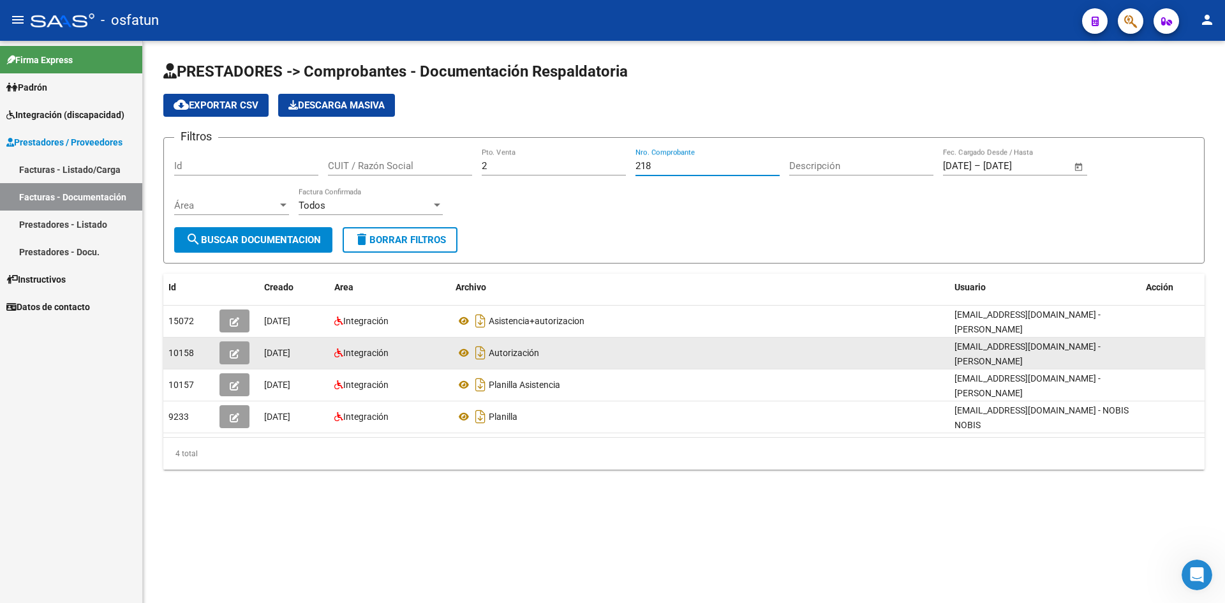
type input "218"
click at [232, 349] on icon "button" at bounding box center [235, 354] width 10 height 10
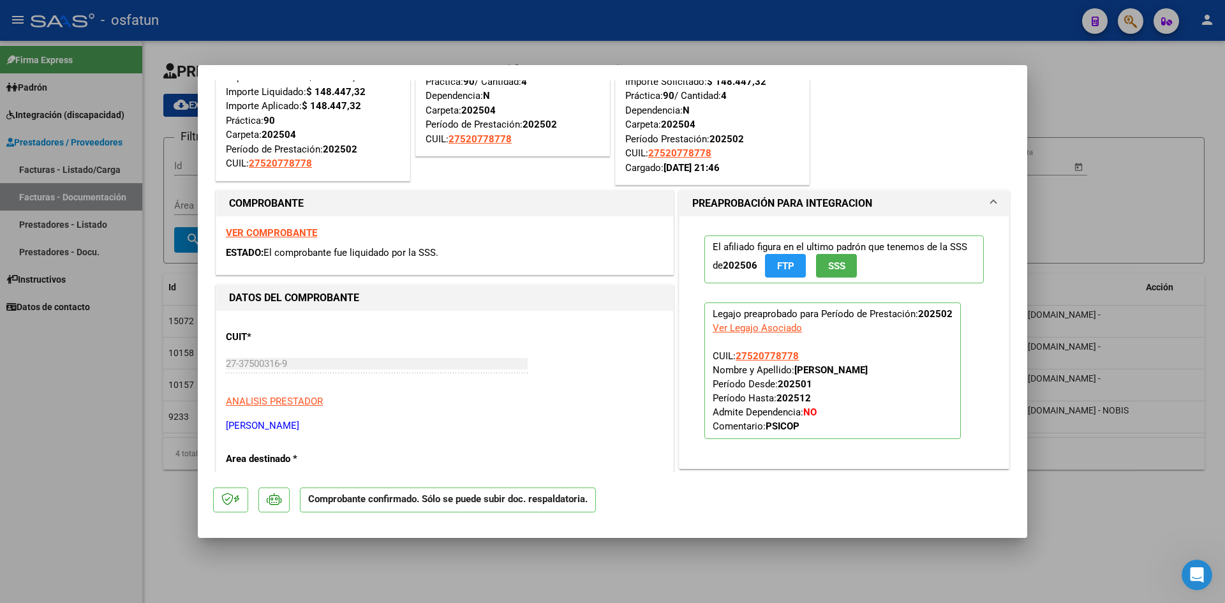
scroll to position [0, 0]
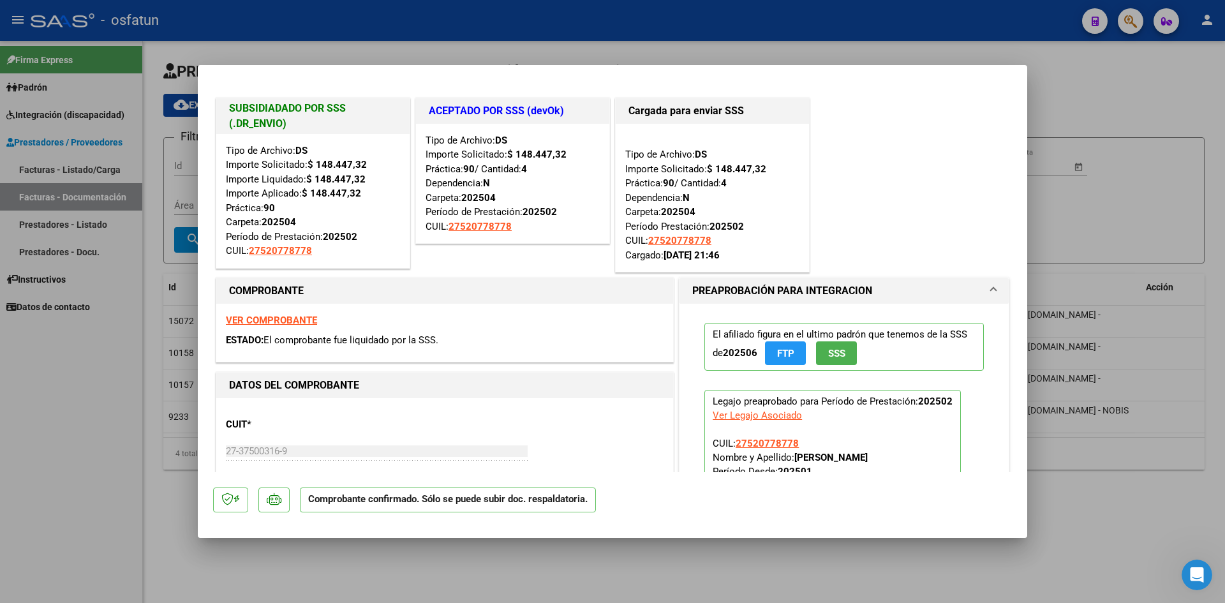
click at [454, 40] on div at bounding box center [612, 301] width 1225 height 603
type input "$ 0,00"
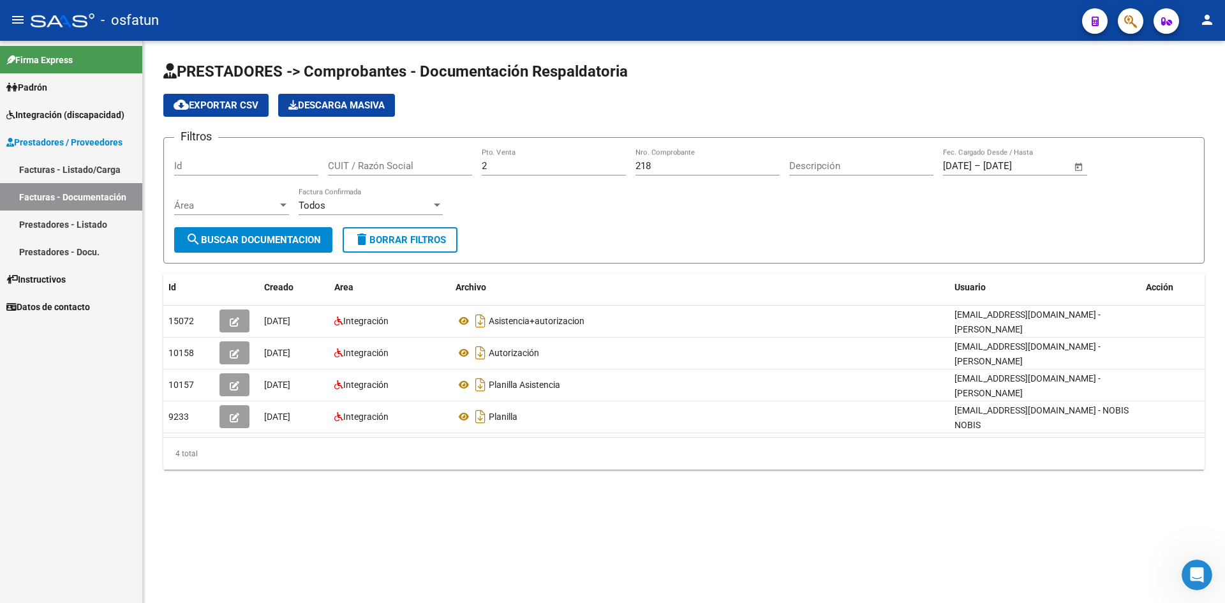
click at [514, 167] on input "2" at bounding box center [554, 165] width 144 height 11
type input "5"
drag, startPoint x: 673, startPoint y: 168, endPoint x: 574, endPoint y: 156, distance: 99.1
click at [575, 156] on div "Filtros Id CUIT / Razón Social 5 Pto. Venta 218 Nro. Comprobante Descripción [D…" at bounding box center [684, 187] width 1020 height 79
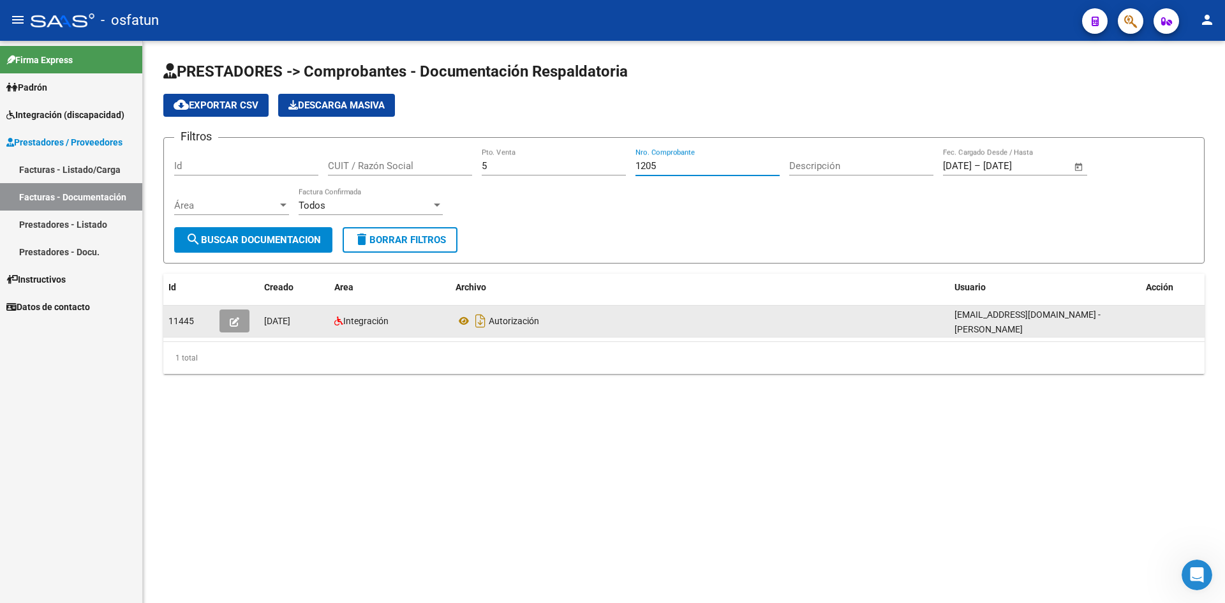
type input "1205"
click at [228, 324] on button "button" at bounding box center [235, 321] width 30 height 23
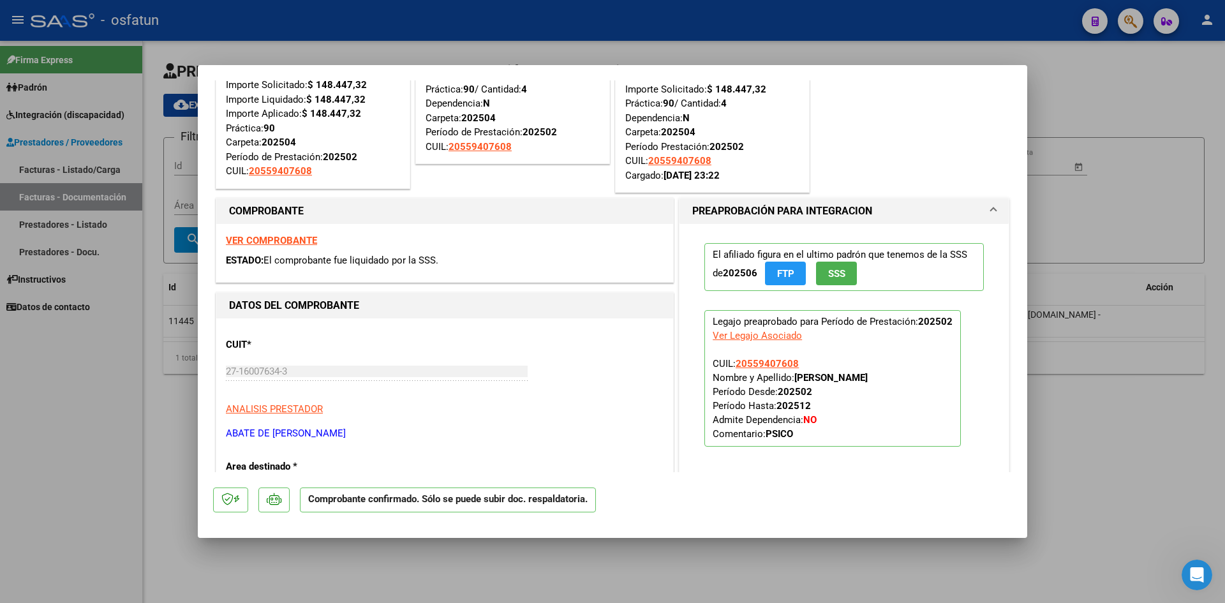
scroll to position [128, 0]
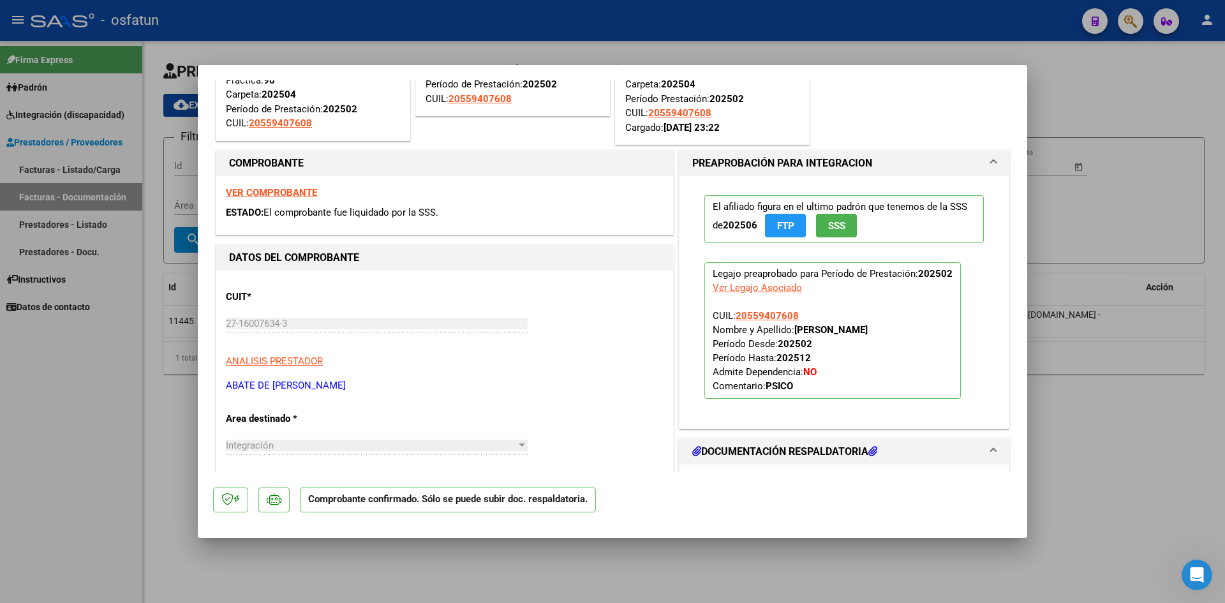
click at [602, 11] on div at bounding box center [612, 301] width 1225 height 603
type input "$ 0,00"
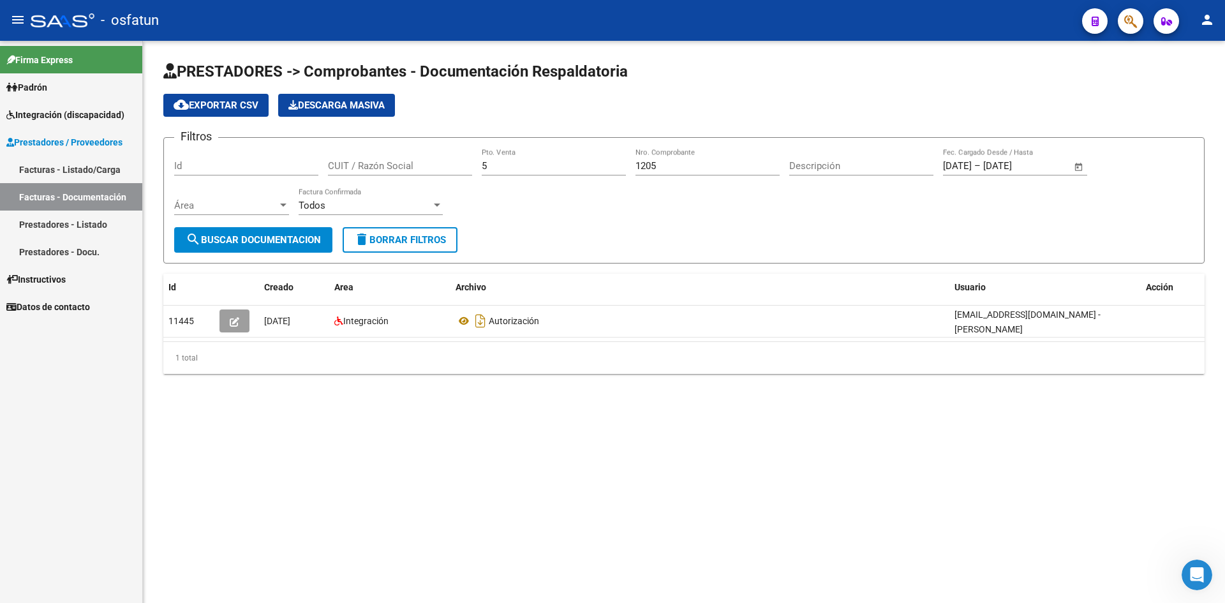
click at [509, 172] on div "5 Pto. Venta" at bounding box center [554, 161] width 144 height 27
type input "3"
drag, startPoint x: 682, startPoint y: 163, endPoint x: 540, endPoint y: 162, distance: 141.7
click at [542, 161] on div "Filtros Id CUIT / Razón Social 3 Pto. Venta 1205 Nro. Comprobante Descripción […" at bounding box center [684, 187] width 1020 height 79
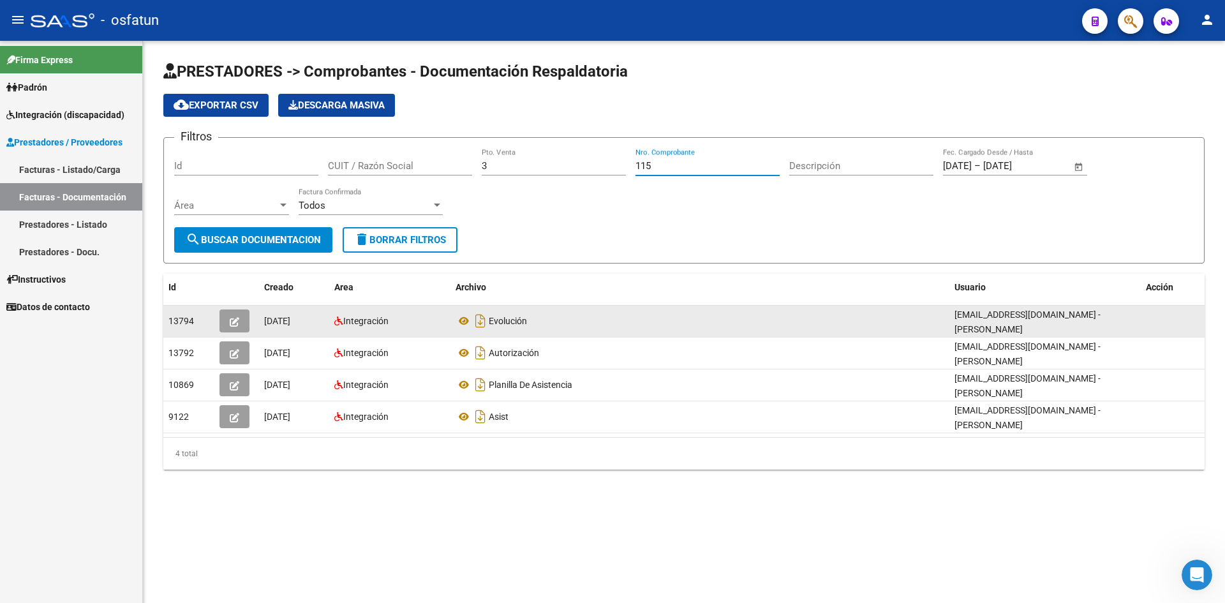
type input "115"
click at [234, 319] on icon "button" at bounding box center [235, 322] width 10 height 10
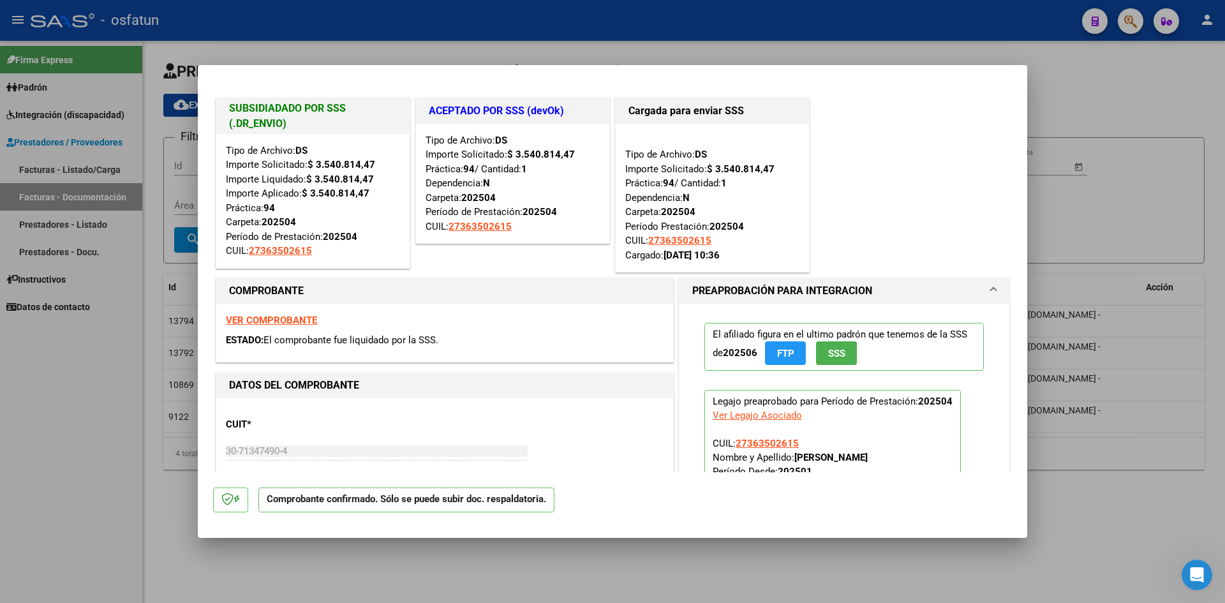
click at [516, 13] on div at bounding box center [612, 301] width 1225 height 603
type input "$ 0,00"
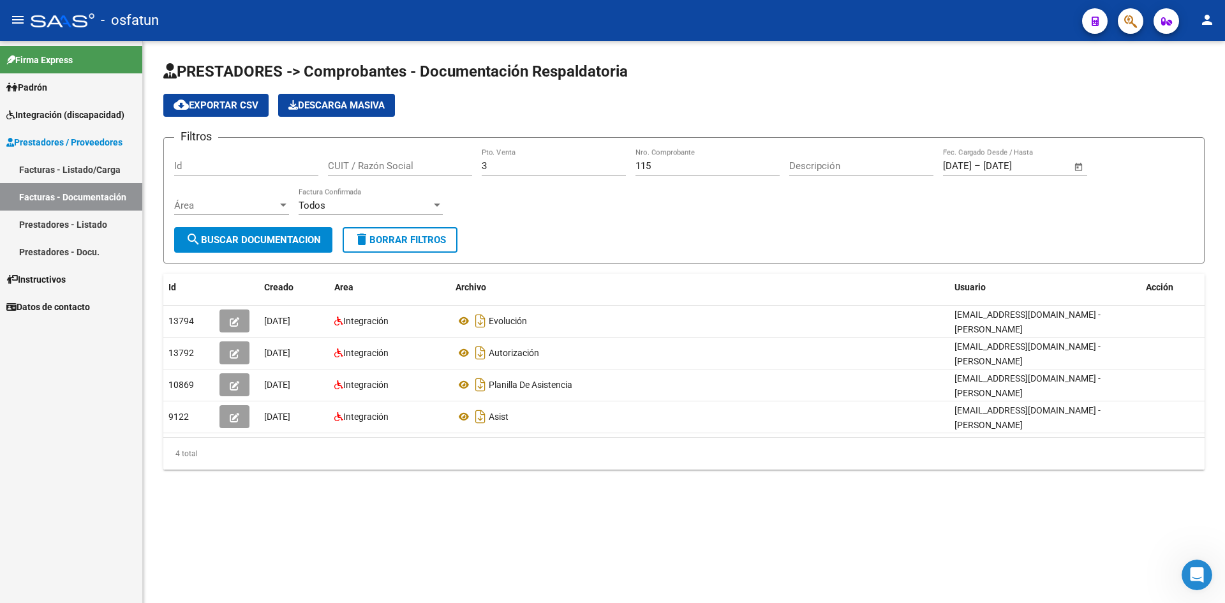
click at [666, 161] on input "115" at bounding box center [708, 165] width 144 height 11
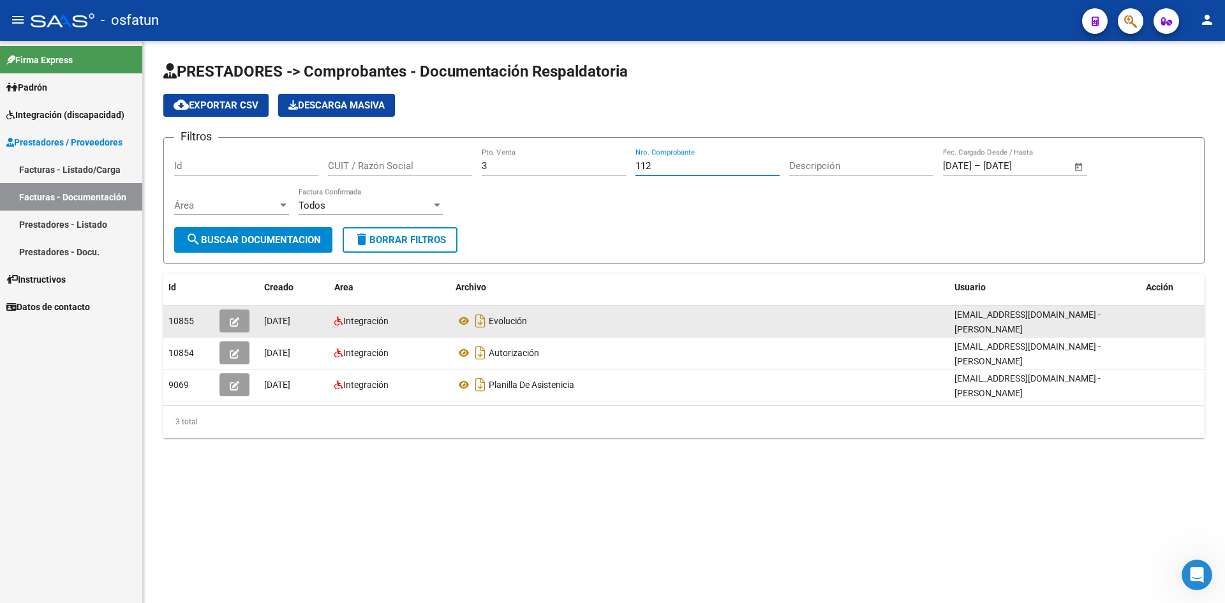
type input "112"
click at [239, 320] on icon "button" at bounding box center [235, 322] width 10 height 10
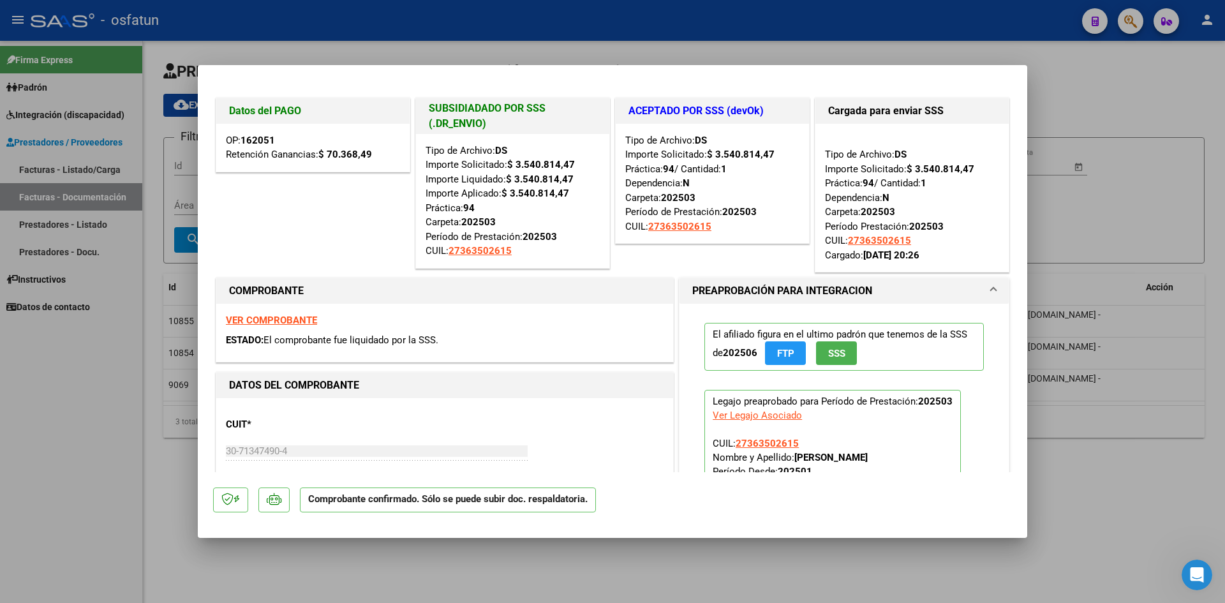
click at [539, 19] on div at bounding box center [612, 301] width 1225 height 603
type input "$ 0,00"
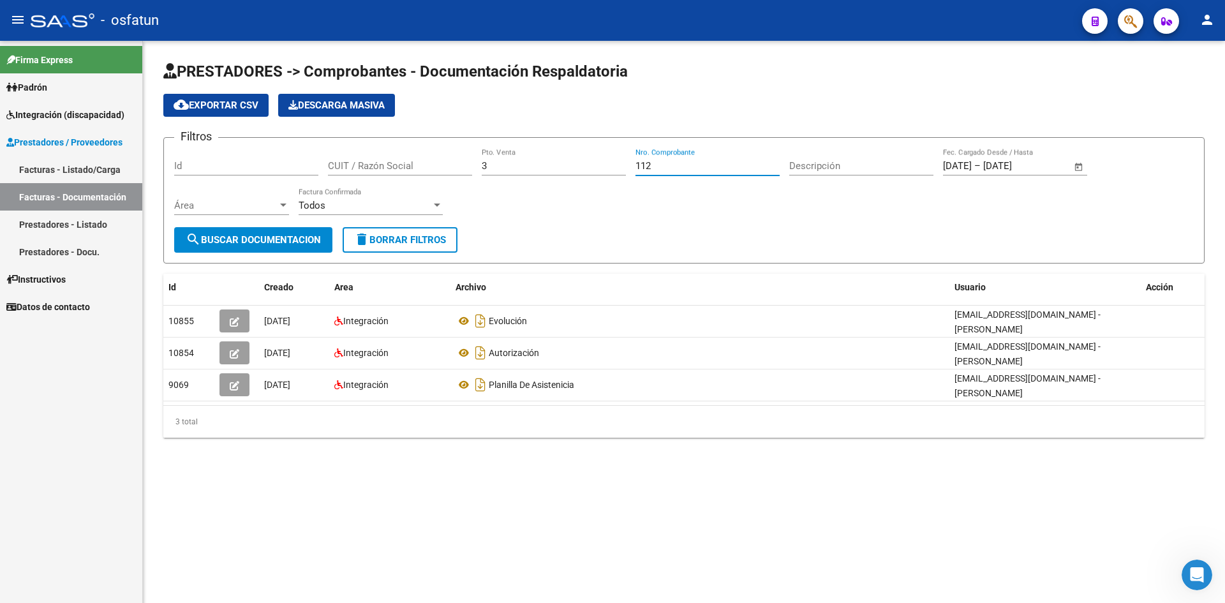
click at [684, 161] on input "112" at bounding box center [708, 165] width 144 height 11
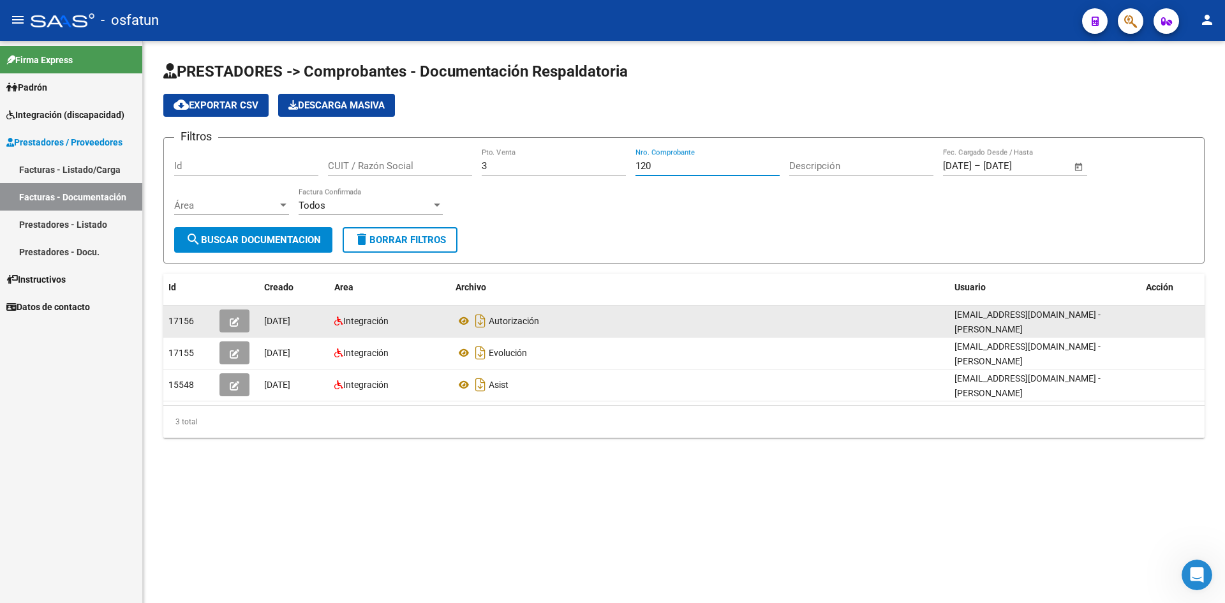
type input "120"
click at [249, 325] on button "button" at bounding box center [235, 321] width 30 height 23
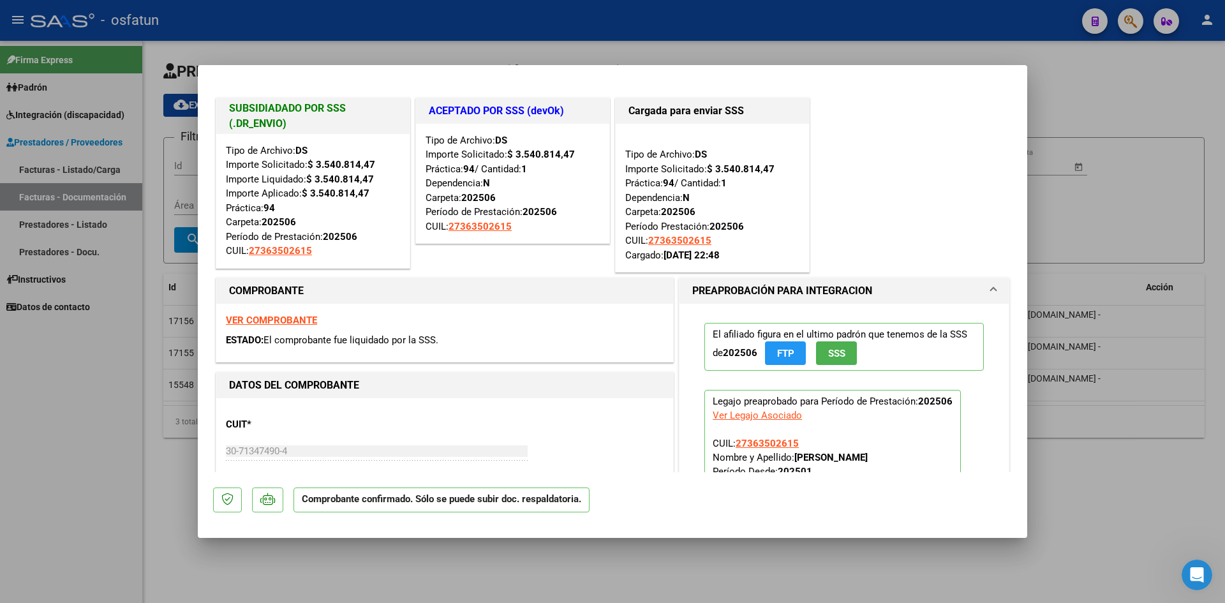
scroll to position [64, 0]
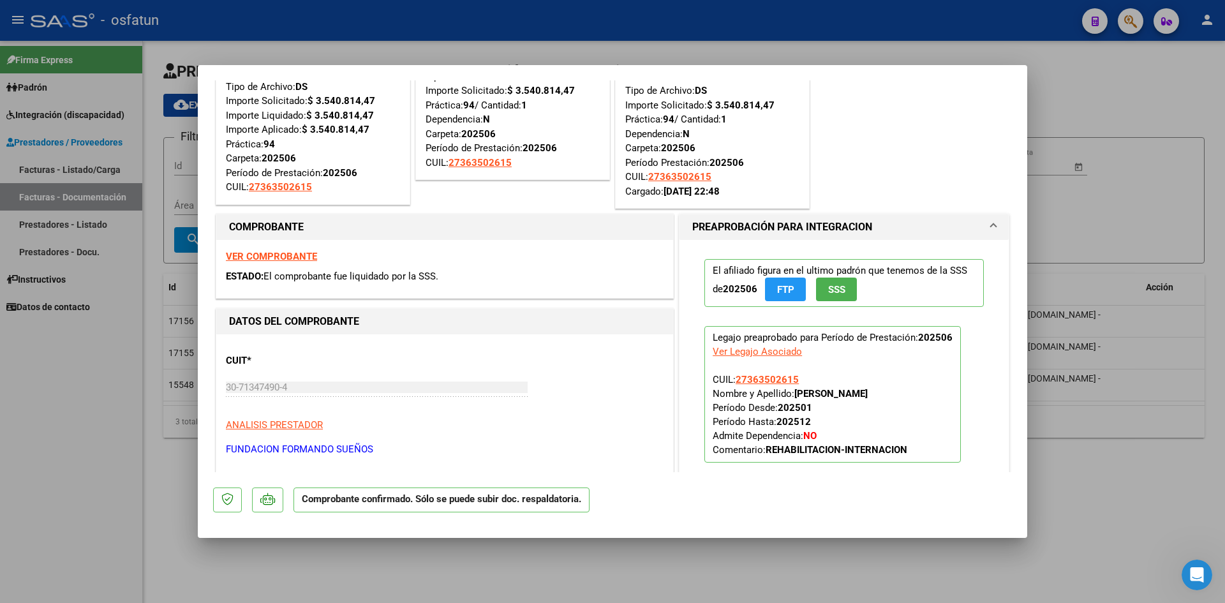
click at [465, 27] on div at bounding box center [612, 301] width 1225 height 603
type input "$ 0,00"
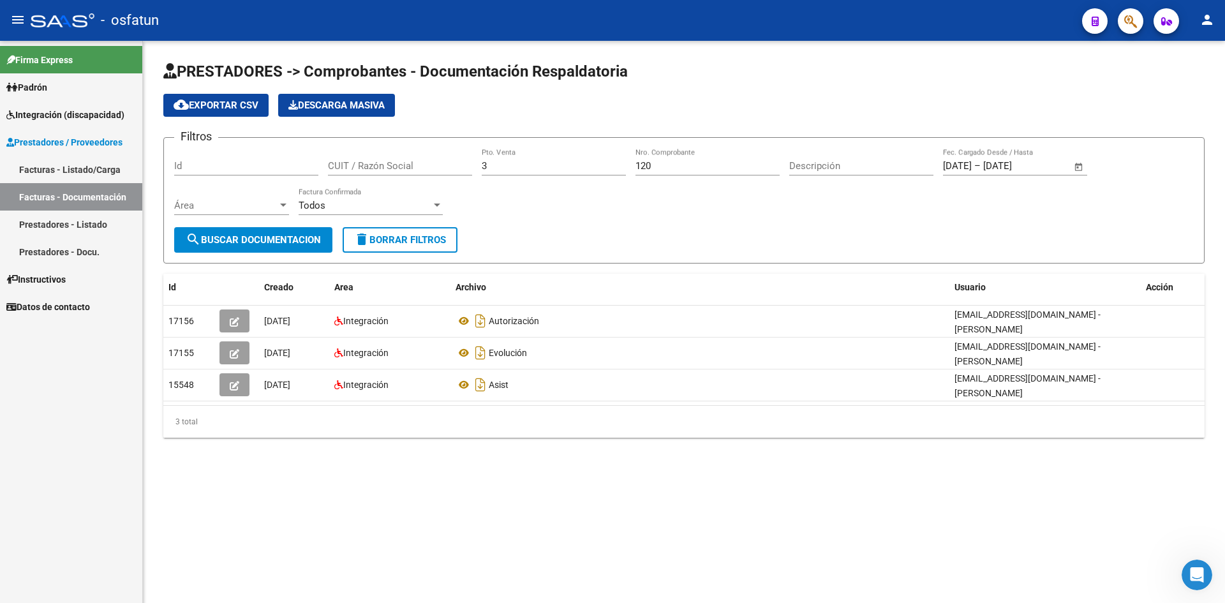
click at [664, 167] on input "120" at bounding box center [708, 165] width 144 height 11
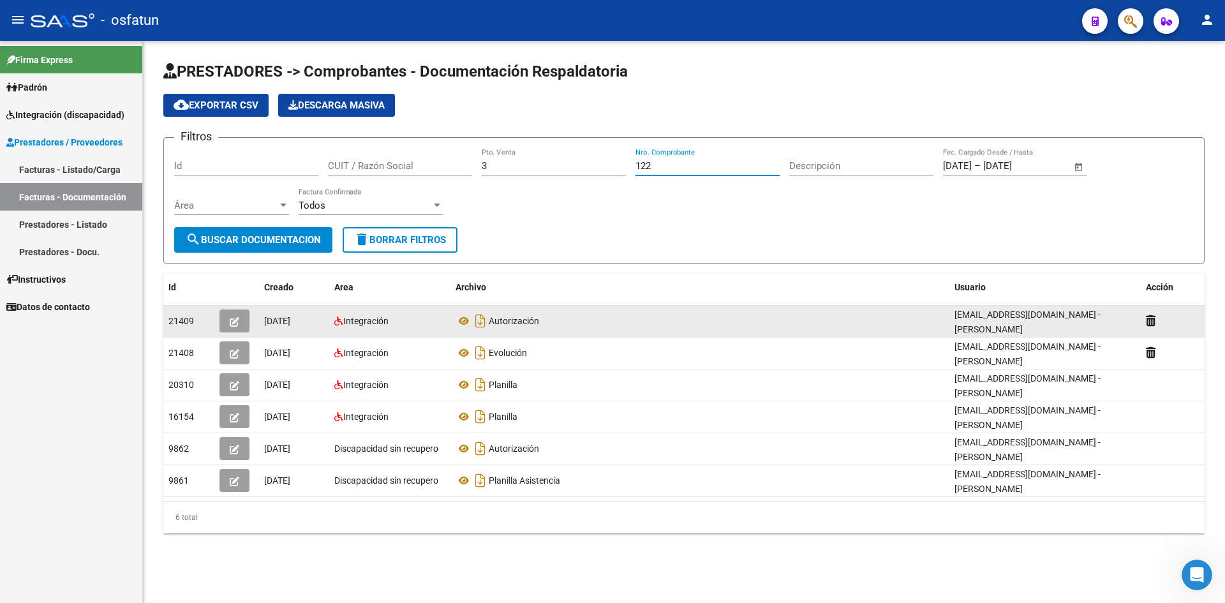
type input "122"
click at [239, 322] on button "button" at bounding box center [235, 321] width 30 height 23
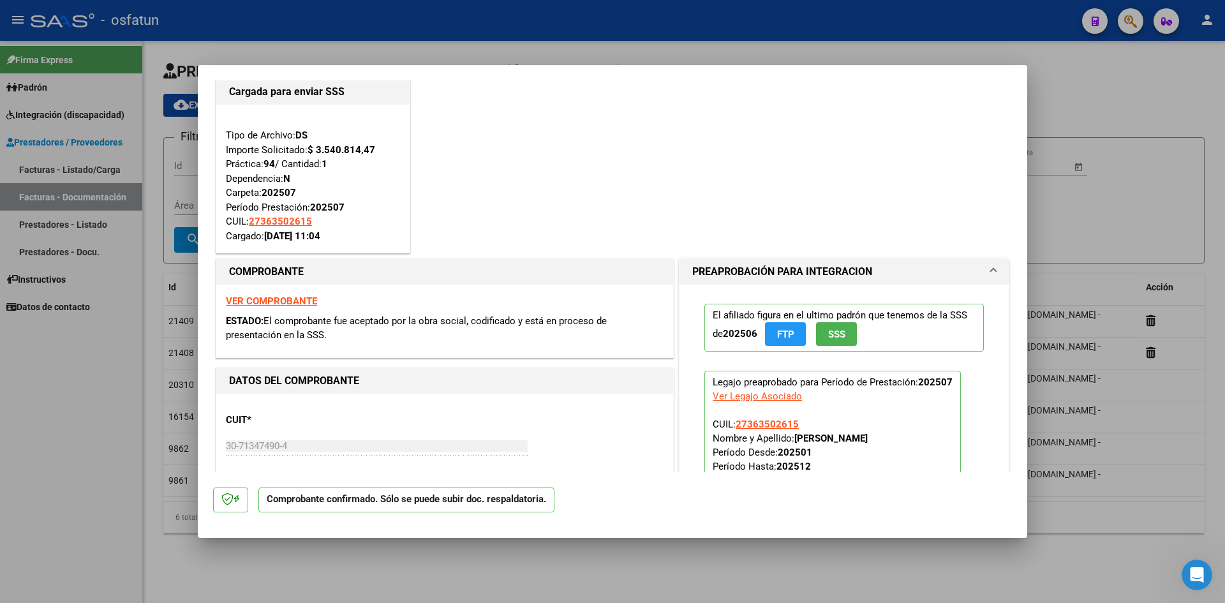
scroll to position [0, 0]
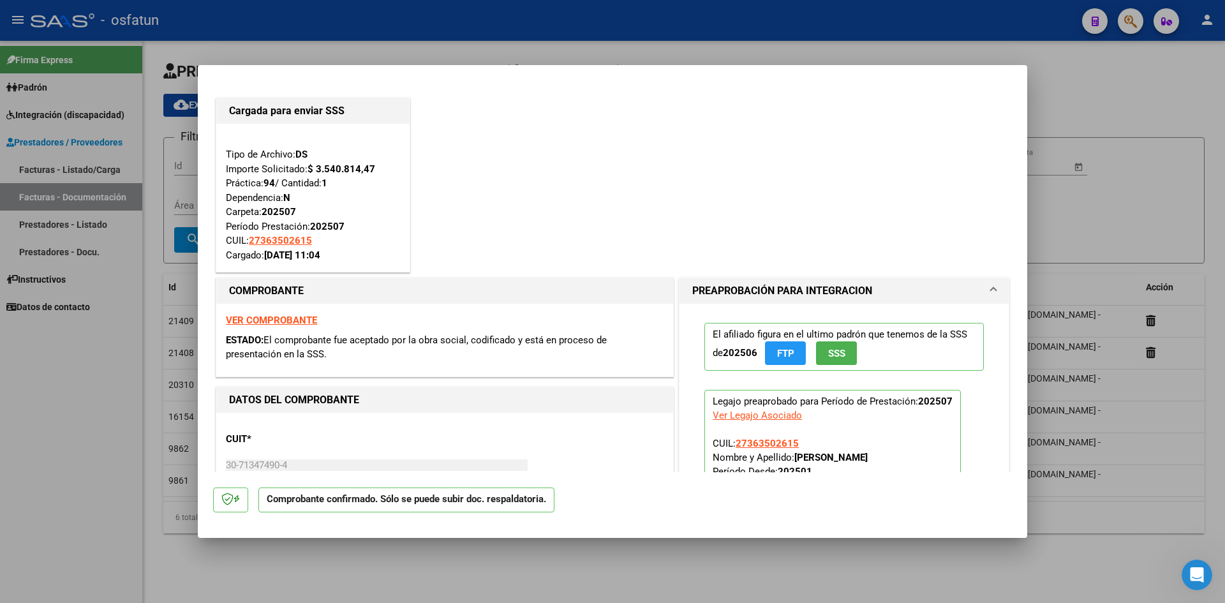
drag, startPoint x: 573, startPoint y: 24, endPoint x: 668, endPoint y: 89, distance: 115.6
click at [573, 24] on div at bounding box center [612, 301] width 1225 height 603
type input "$ 0,00"
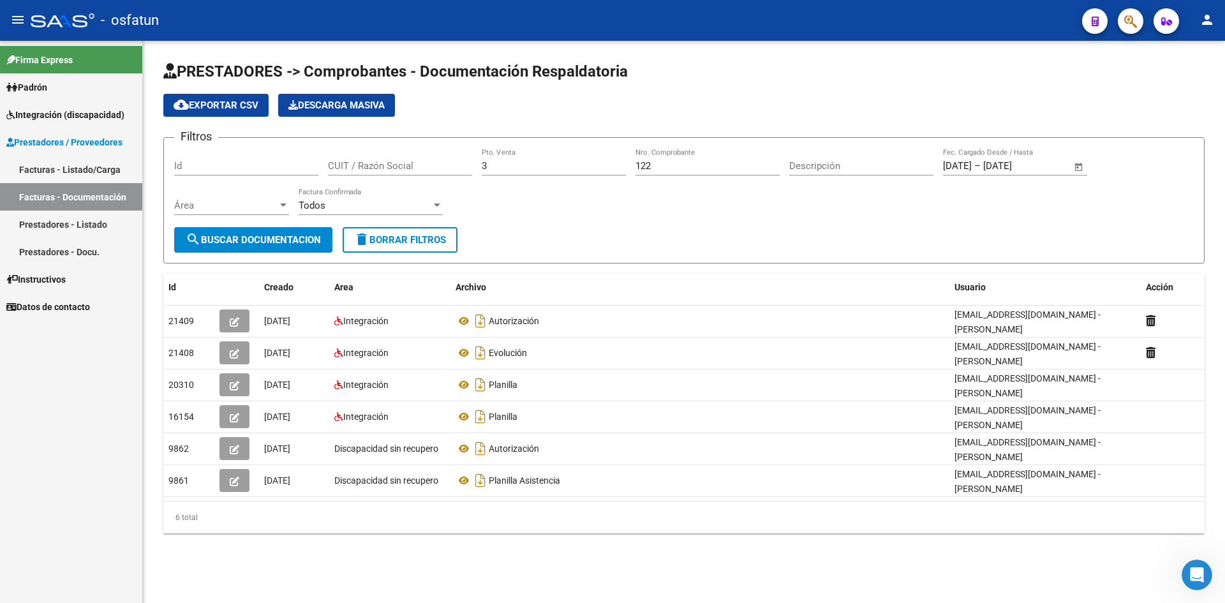
click at [666, 168] on input "122" at bounding box center [708, 165] width 144 height 11
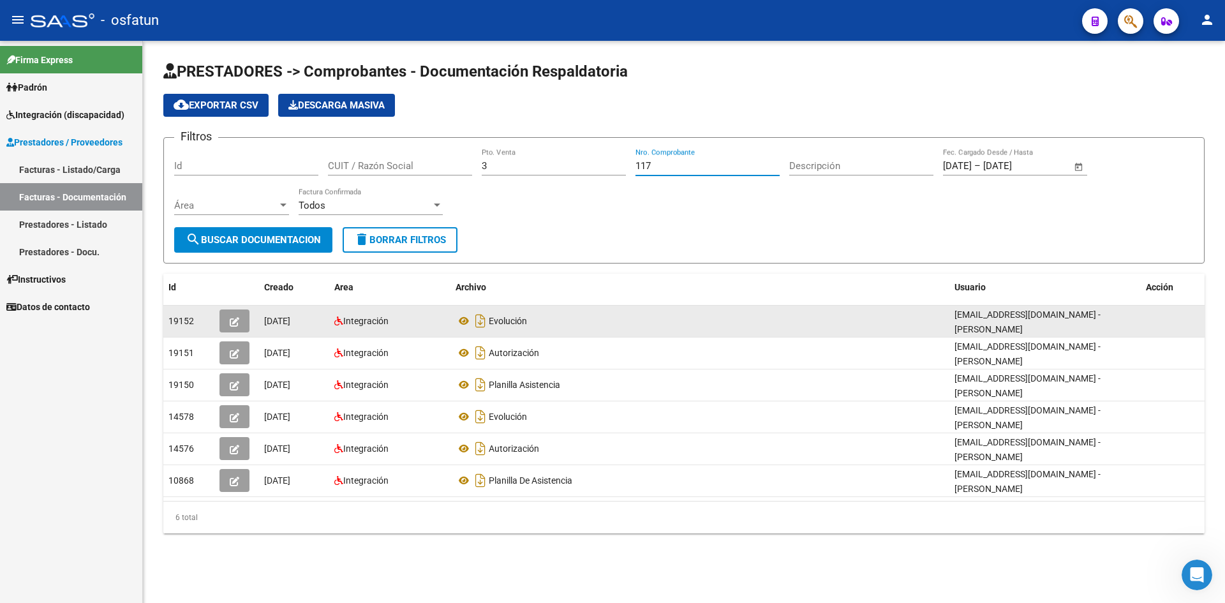
type input "117"
click at [241, 324] on button "button" at bounding box center [235, 321] width 30 height 23
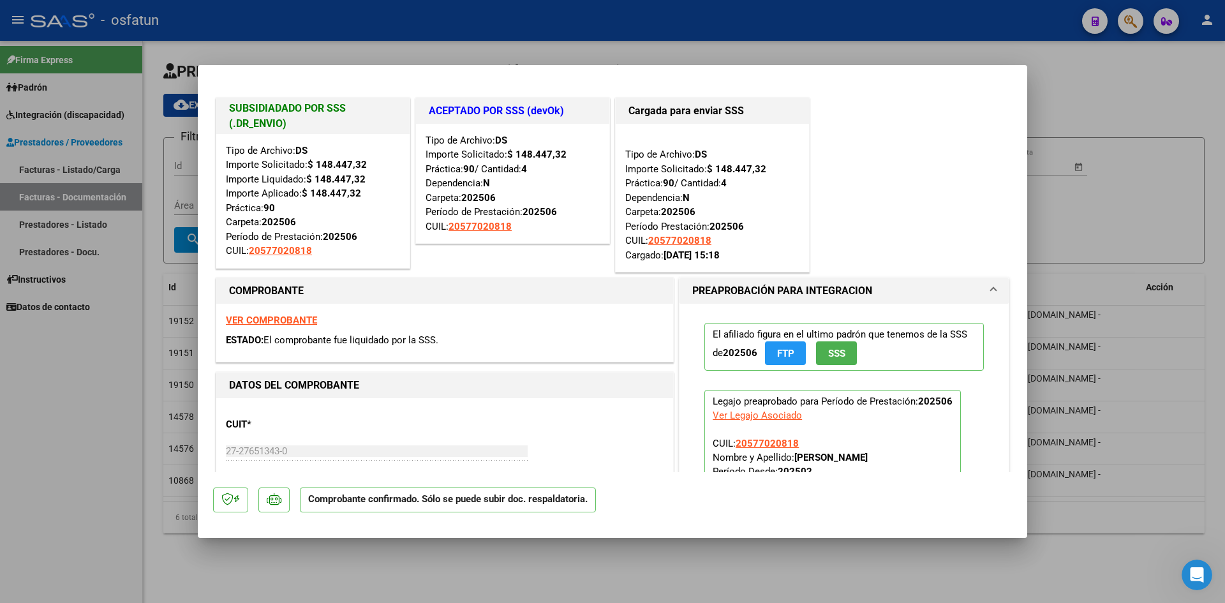
drag, startPoint x: 445, startPoint y: 11, endPoint x: 429, endPoint y: 13, distance: 15.4
click at [444, 12] on div at bounding box center [612, 301] width 1225 height 603
type input "$ 0,00"
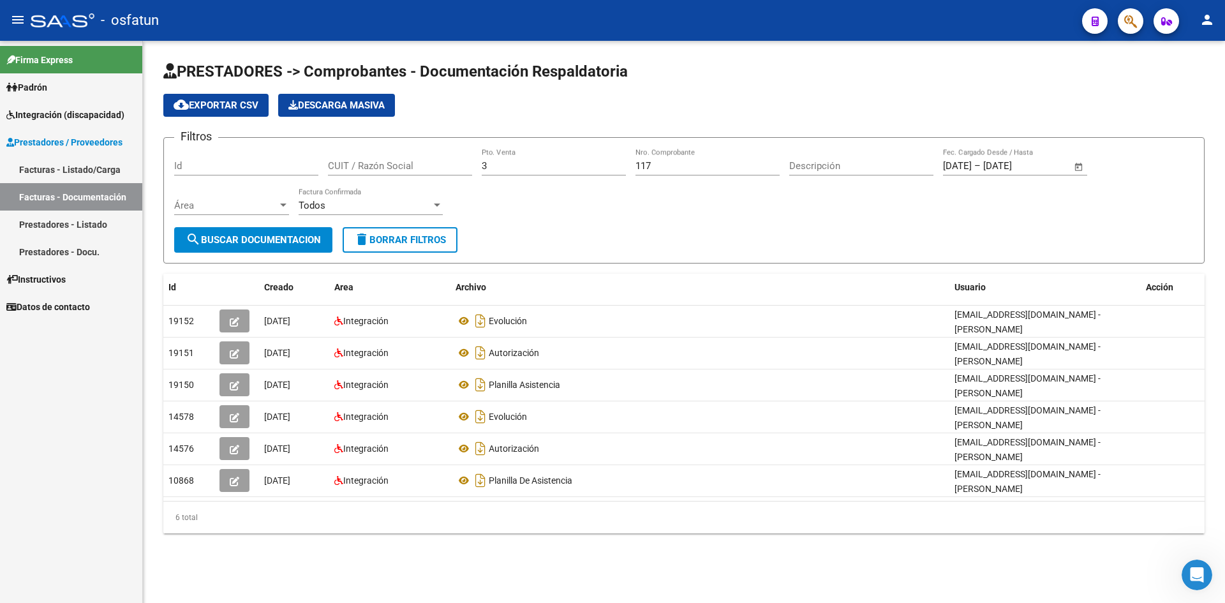
click at [77, 165] on link "Facturas - Listado/Carga" at bounding box center [71, 169] width 142 height 27
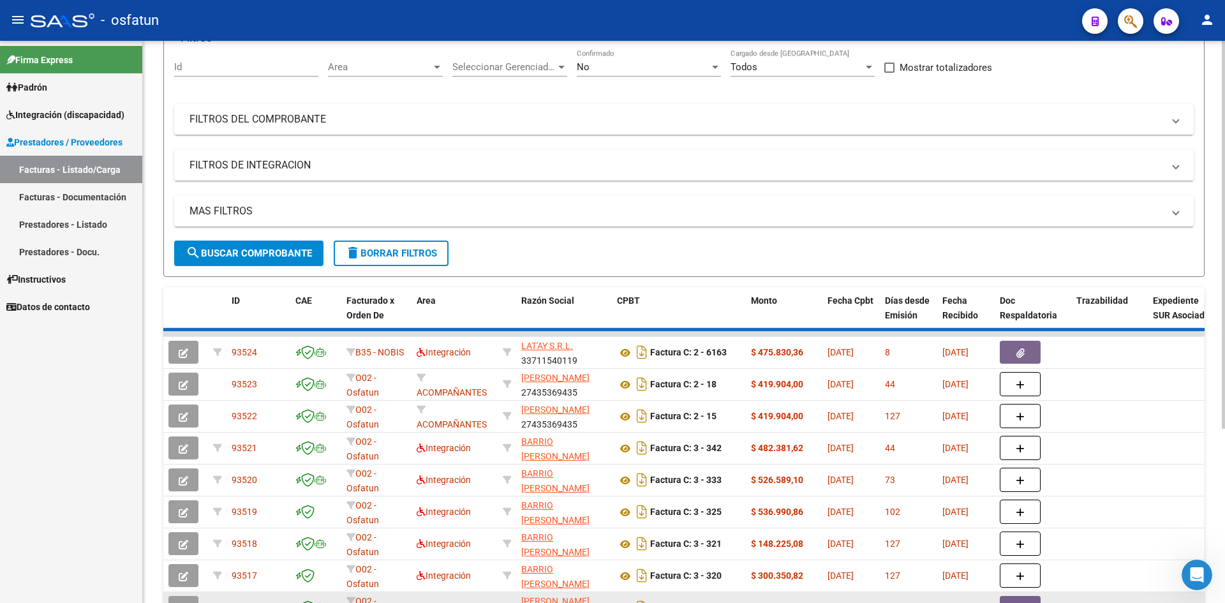
scroll to position [128, 0]
